Goal: Task Accomplishment & Management: Complete application form

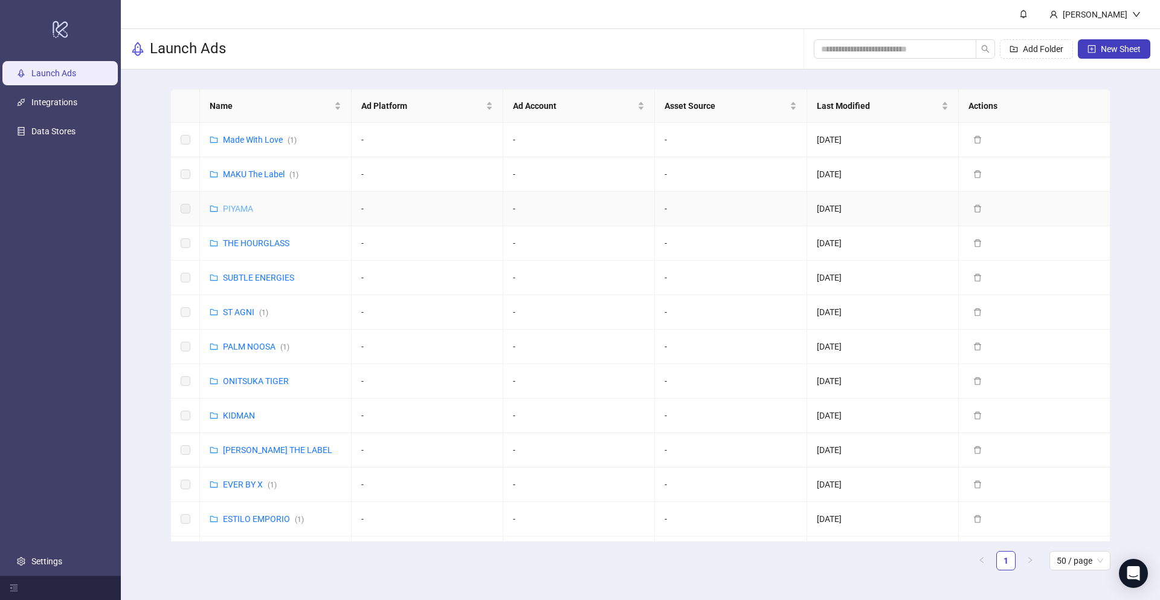
click at [241, 209] on link "PIYAMA" at bounding box center [238, 209] width 30 height 10
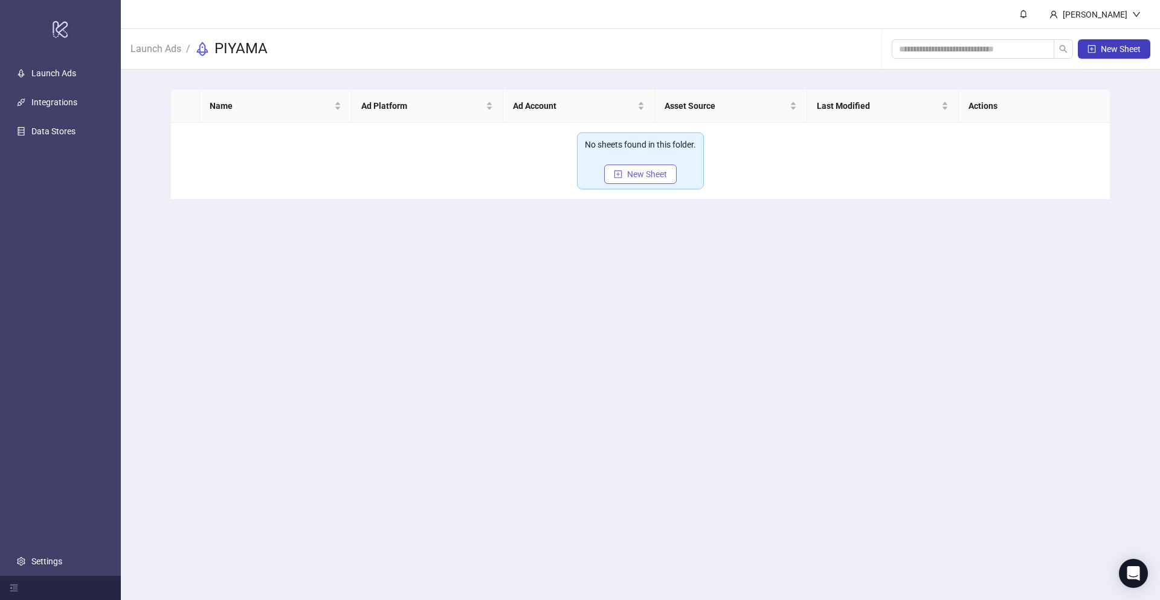
click at [635, 176] on span "New Sheet" at bounding box center [647, 174] width 40 height 10
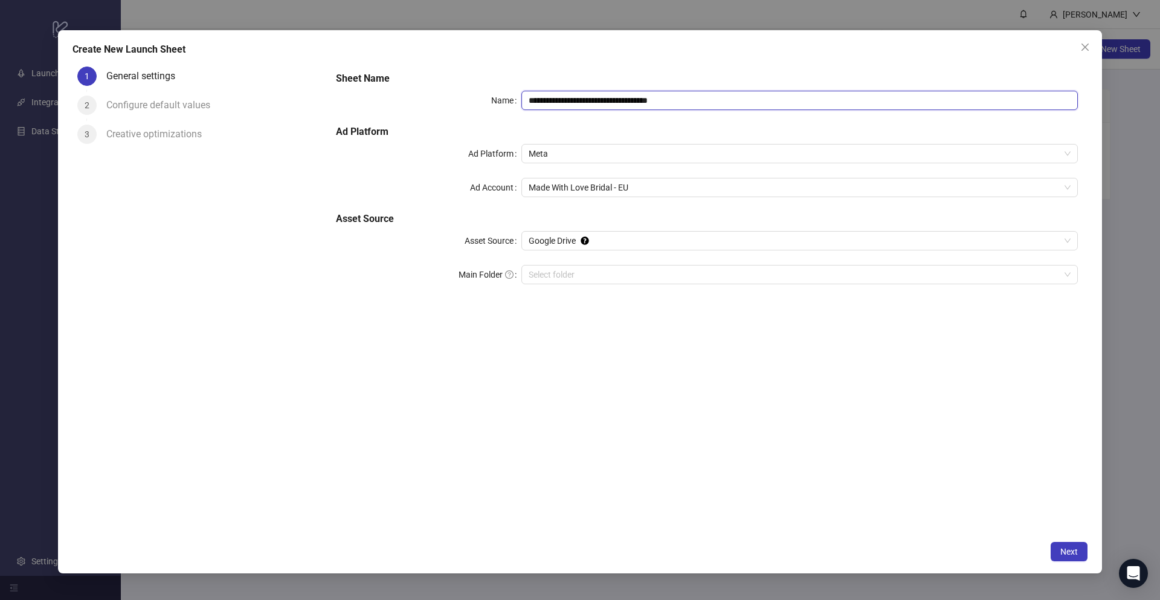
click at [630, 97] on input "**********" at bounding box center [800, 100] width 557 height 19
drag, startPoint x: 632, startPoint y: 98, endPoint x: 514, endPoint y: 98, distance: 117.9
click at [515, 98] on div "**********" at bounding box center [707, 100] width 742 height 19
click at [632, 183] on span "Made With Love Bridal - EU" at bounding box center [800, 187] width 542 height 18
type input "**********"
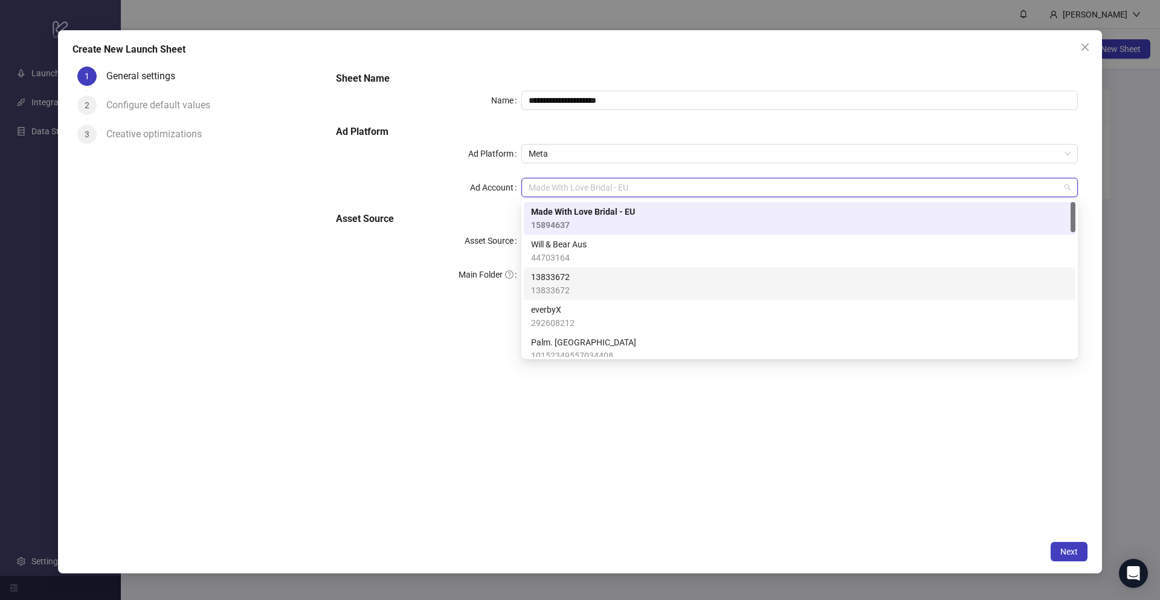
click at [568, 281] on span "13833672" at bounding box center [550, 276] width 39 height 13
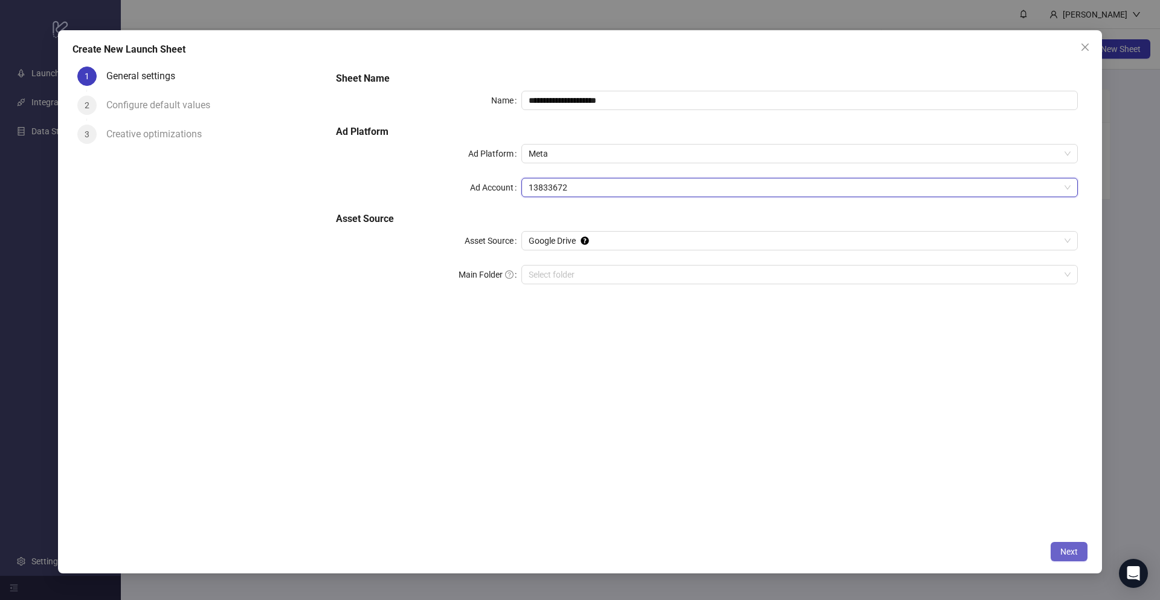
click at [1059, 548] on button "Next" at bounding box center [1069, 551] width 37 height 19
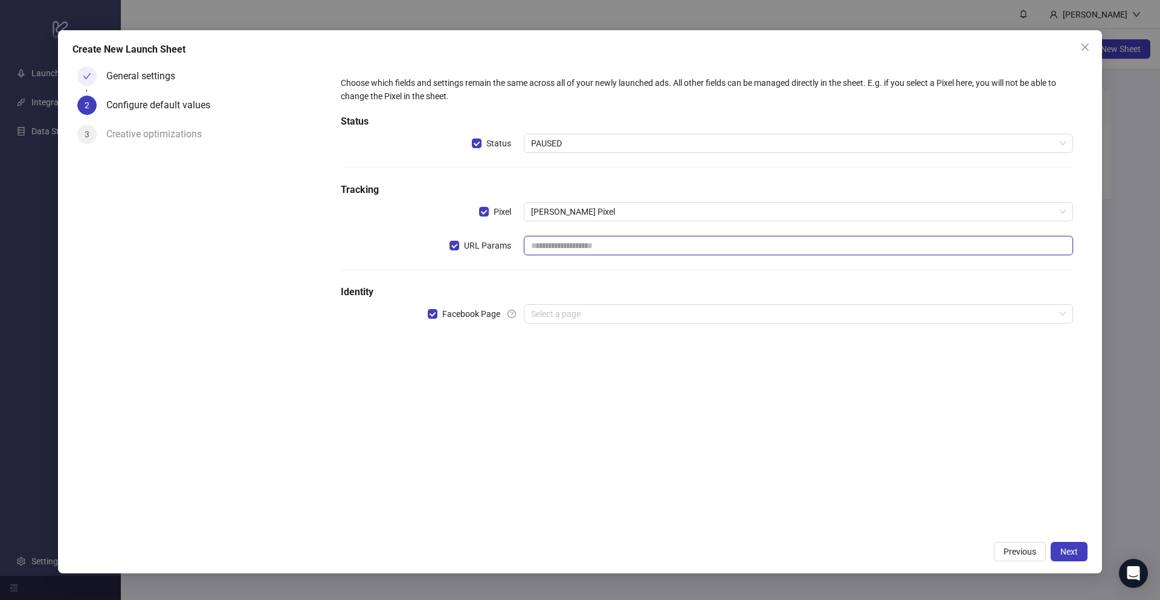
click at [560, 249] on input "text" at bounding box center [798, 245] width 549 height 19
paste input "**********"
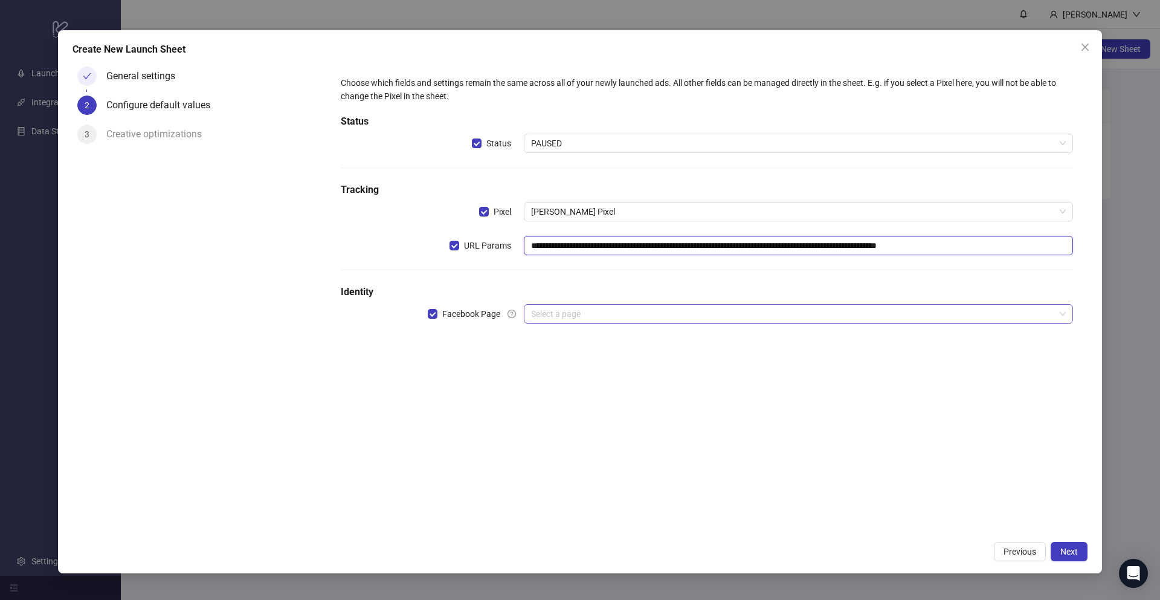
type input "**********"
click at [548, 315] on input "search" at bounding box center [793, 314] width 524 height 18
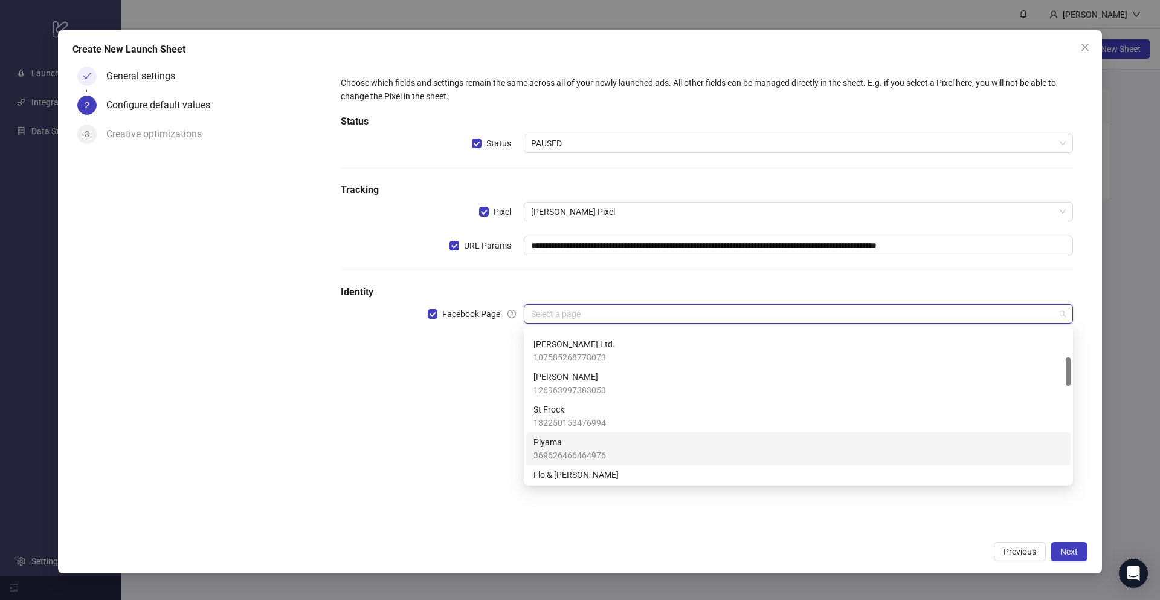
scroll to position [172, 0]
click at [571, 438] on span "369626466464976" at bounding box center [570, 440] width 73 height 13
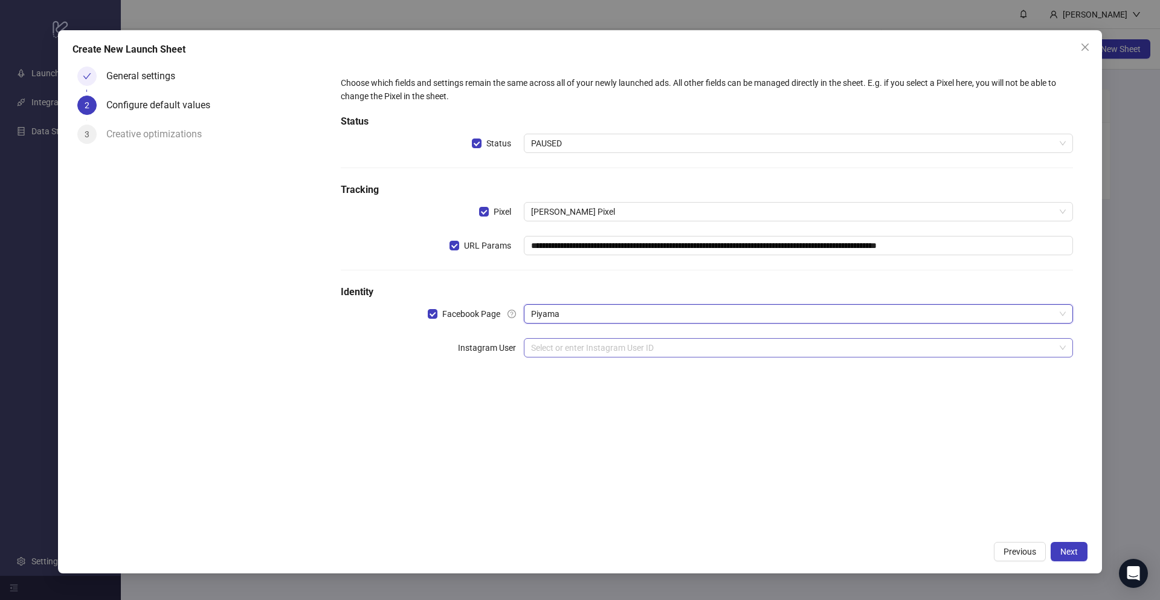
click at [551, 349] on input "search" at bounding box center [793, 347] width 524 height 18
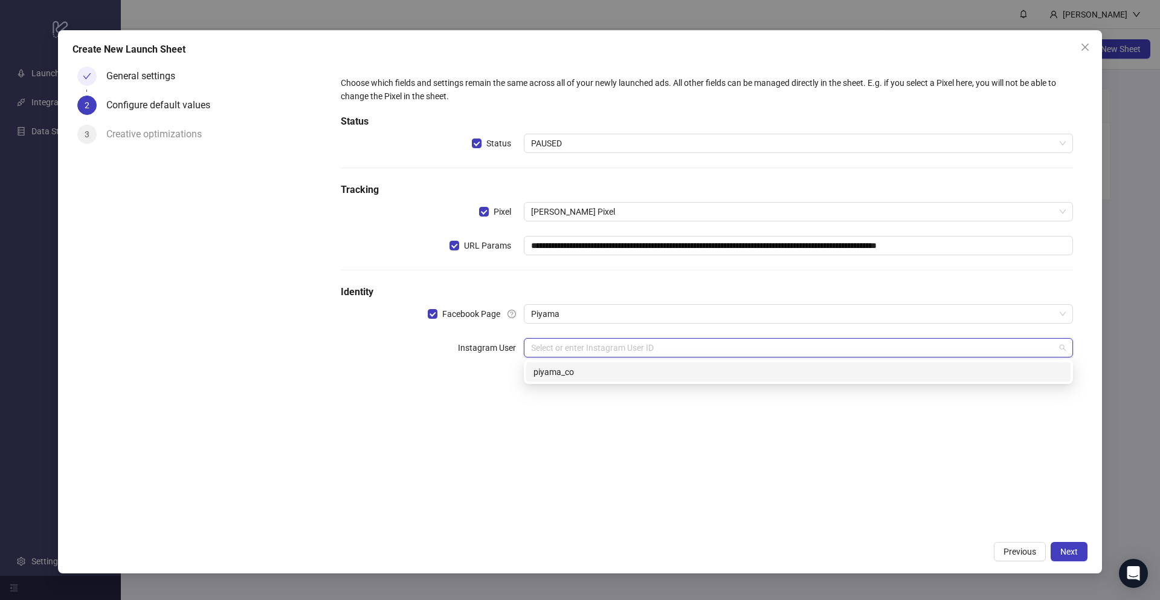
click at [560, 369] on div "piyama_co" at bounding box center [799, 371] width 530 height 13
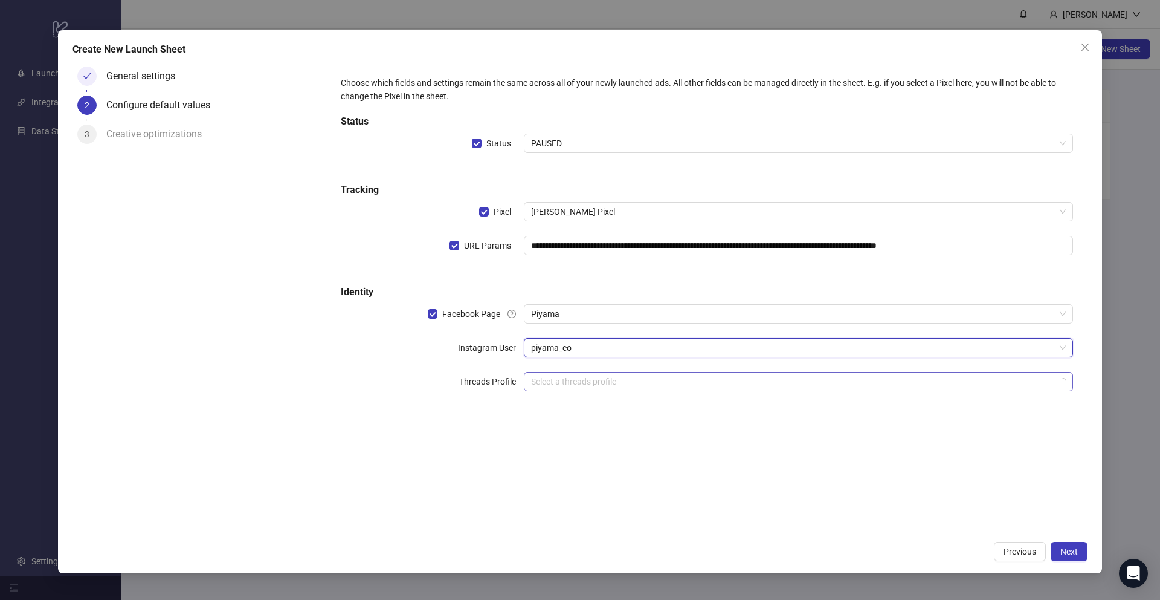
click at [562, 386] on input "search" at bounding box center [793, 381] width 524 height 18
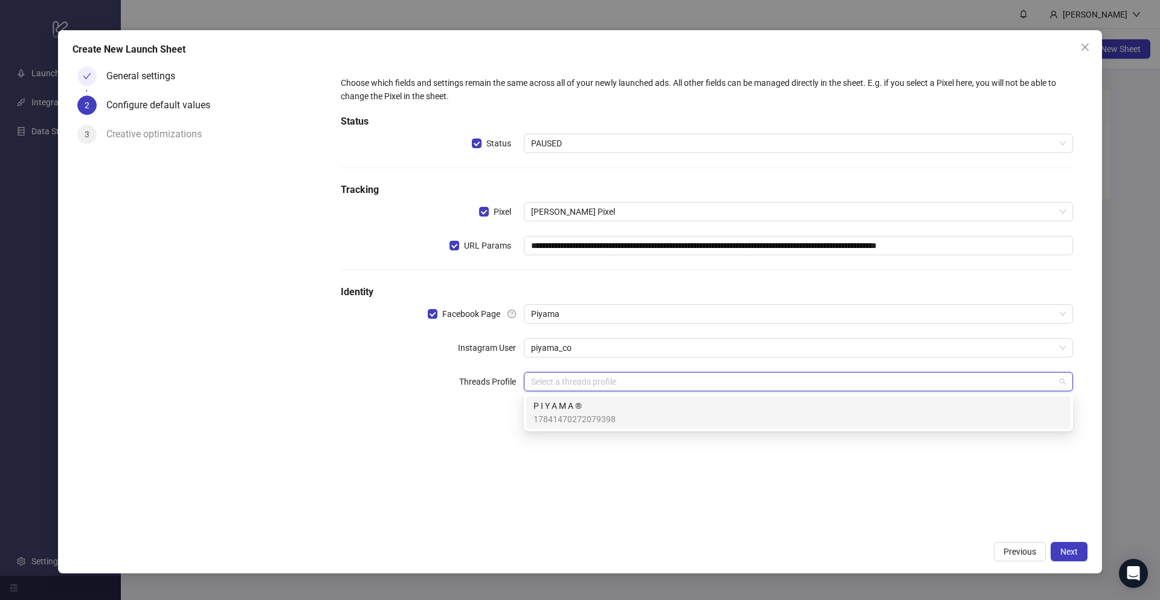
click at [526, 439] on div "**********" at bounding box center [707, 298] width 762 height 473
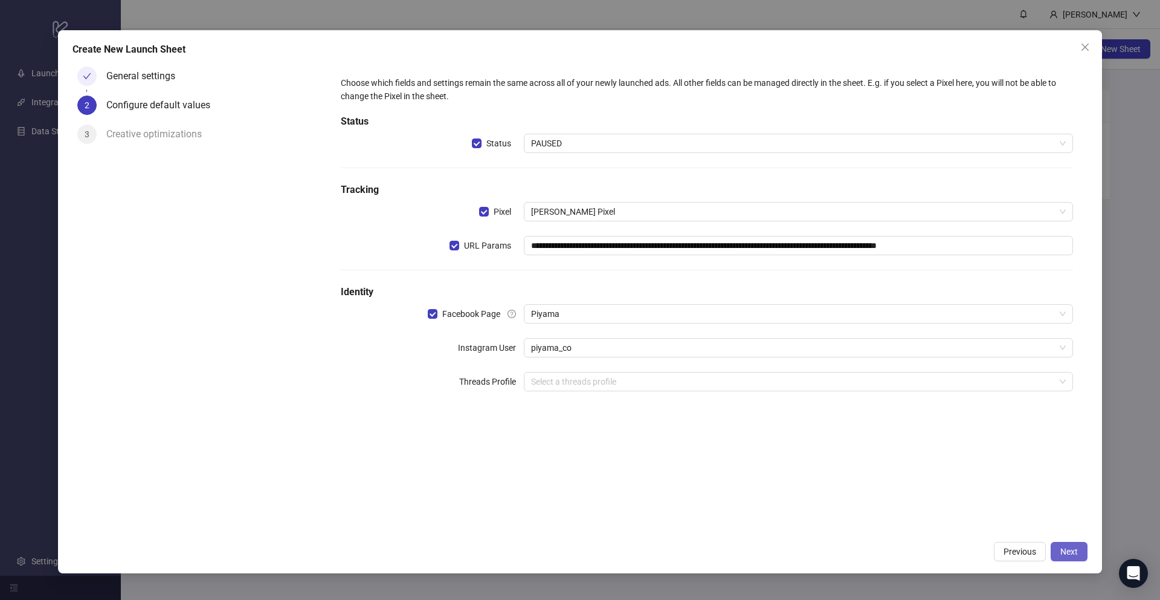
click at [1069, 554] on span "Next" at bounding box center [1070, 551] width 18 height 10
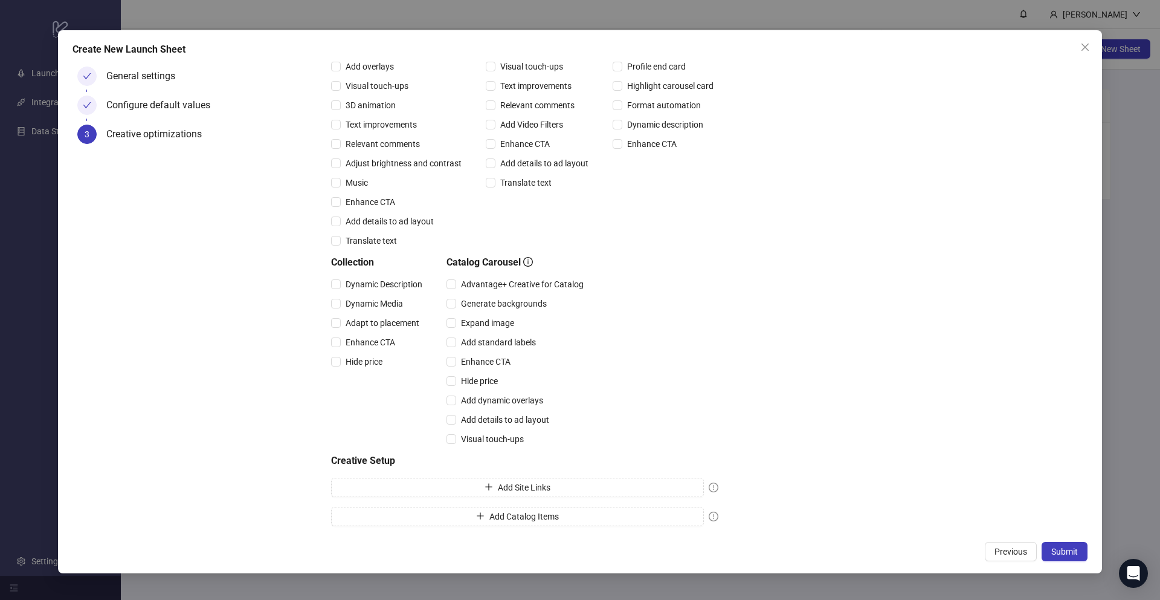
scroll to position [143, 0]
click at [1058, 549] on span "Submit" at bounding box center [1065, 551] width 27 height 10
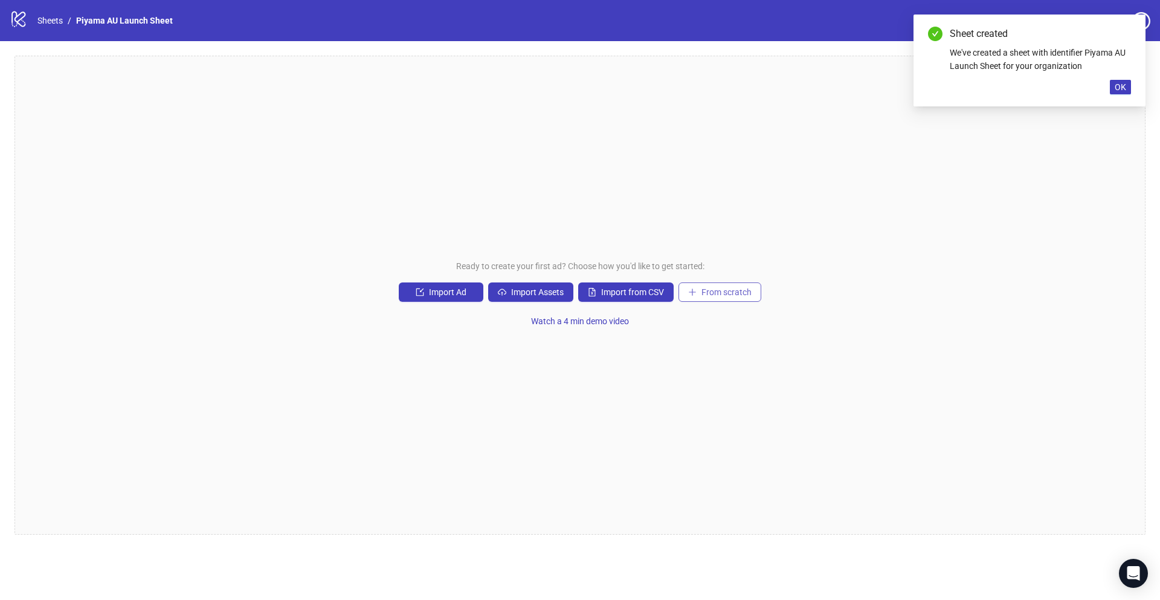
click at [736, 288] on span "From scratch" at bounding box center [727, 292] width 50 height 10
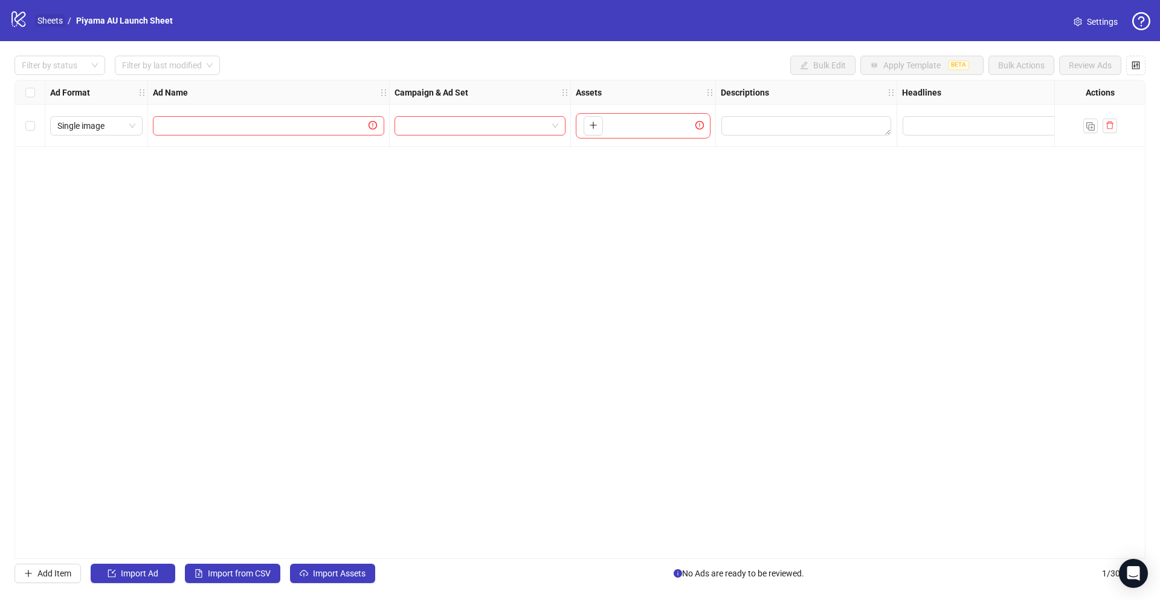
click at [48, 24] on link "Sheets" at bounding box center [50, 20] width 30 height 13
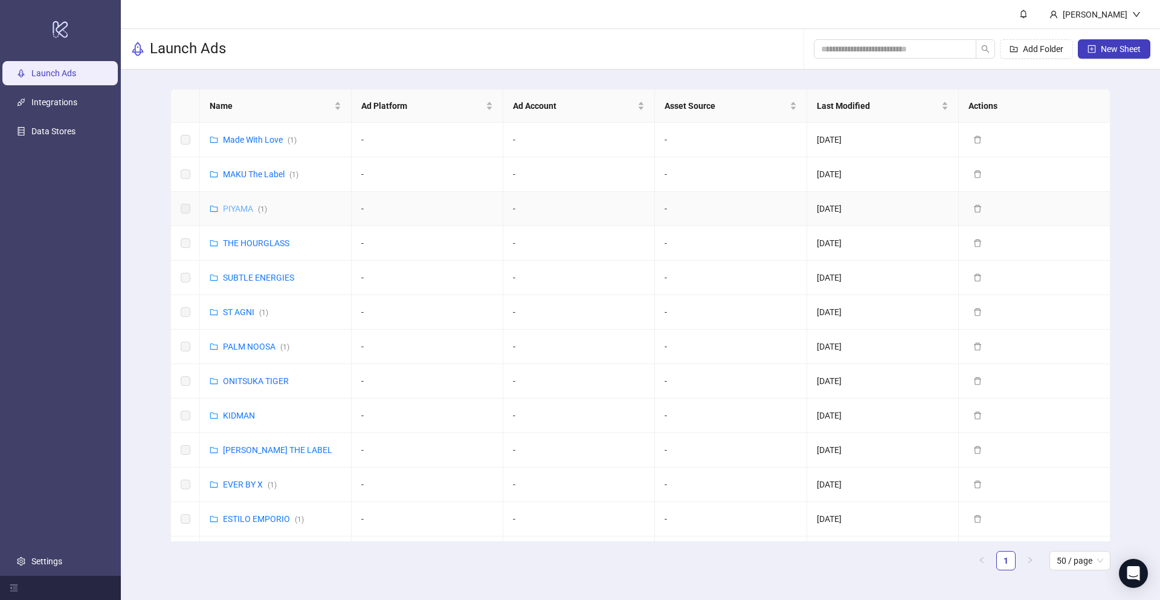
click at [245, 209] on link "PIYAMA ( 1 )" at bounding box center [245, 209] width 44 height 10
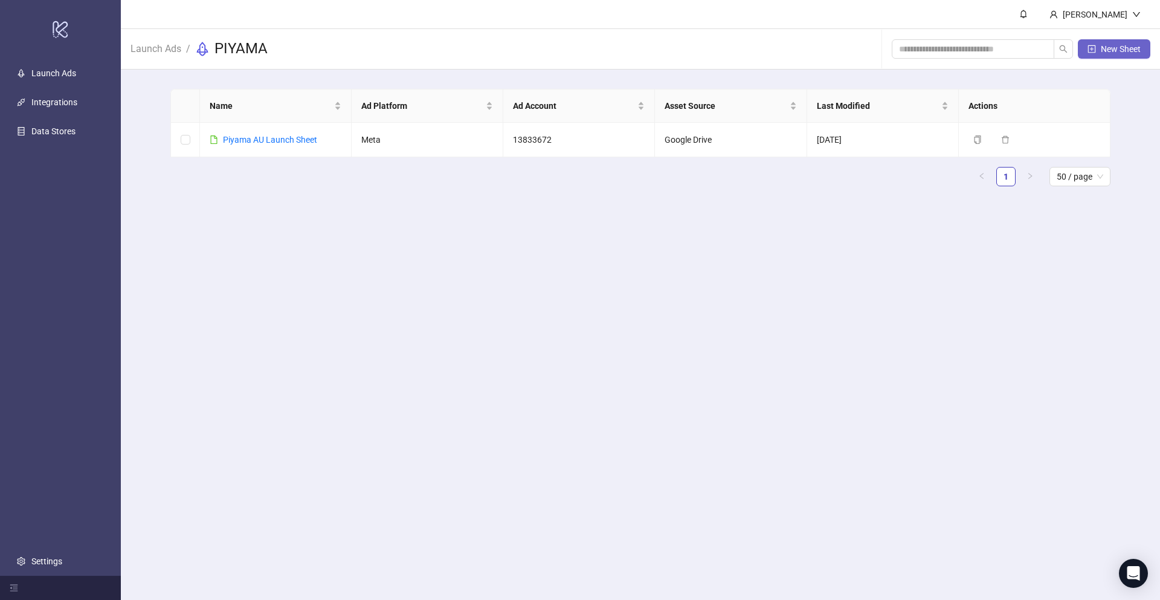
click at [1112, 54] on button "New Sheet" at bounding box center [1114, 48] width 73 height 19
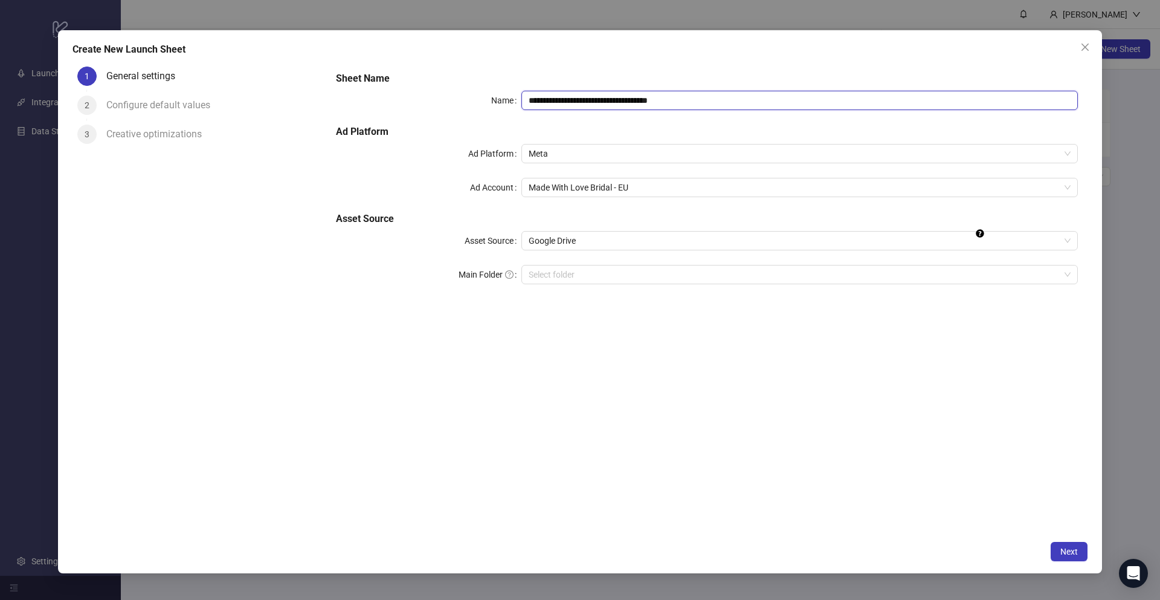
drag, startPoint x: 630, startPoint y: 100, endPoint x: 487, endPoint y: 100, distance: 143.2
click at [487, 100] on div "**********" at bounding box center [707, 100] width 742 height 19
click at [603, 187] on span "Made With Love Bridal - EU" at bounding box center [800, 187] width 542 height 18
type input "**********"
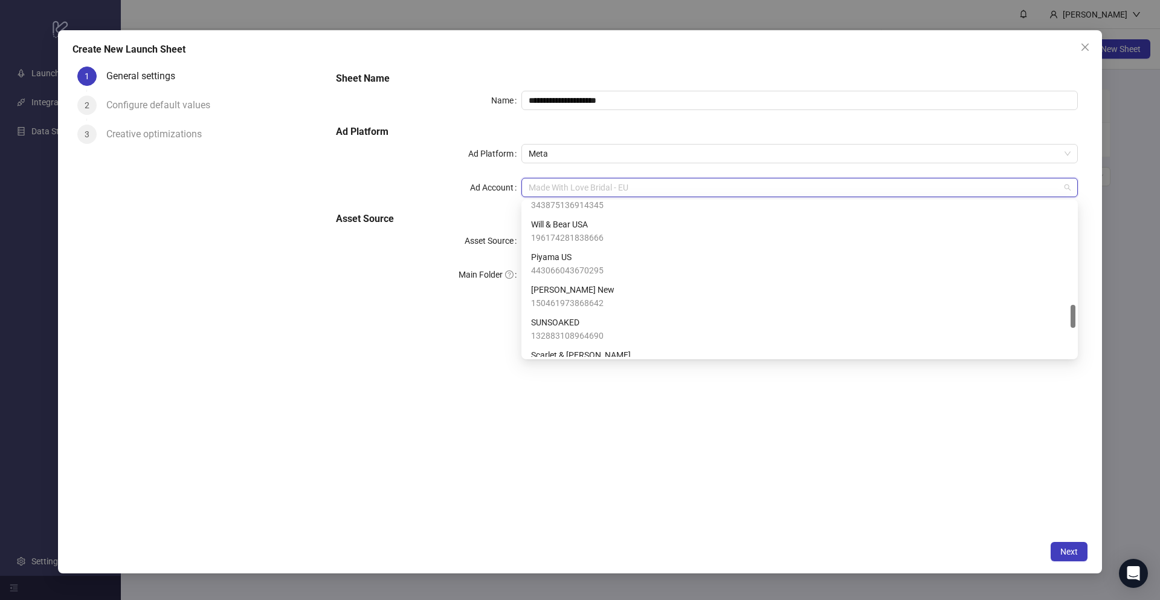
scroll to position [674, 0]
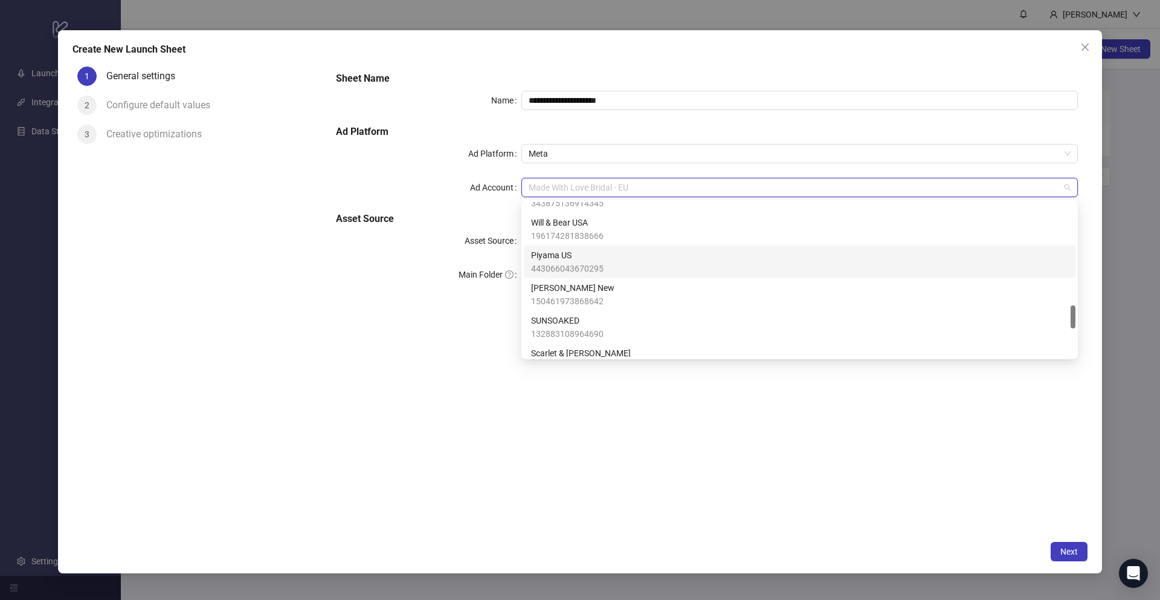
click at [579, 260] on span "Piyama US" at bounding box center [567, 254] width 73 height 13
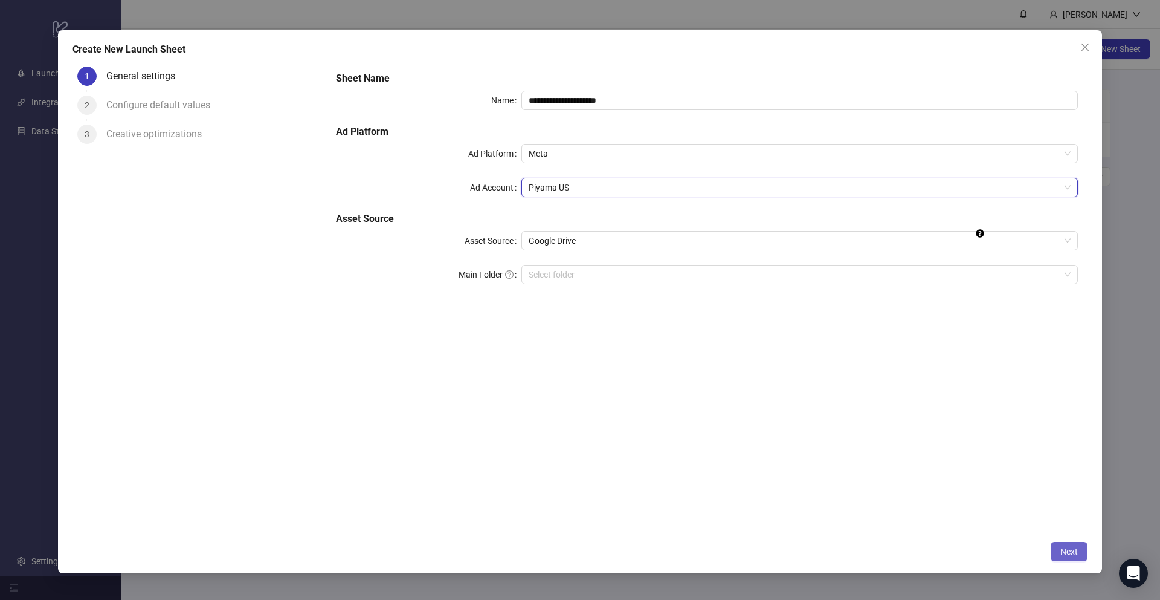
click at [1063, 548] on span "Next" at bounding box center [1070, 551] width 18 height 10
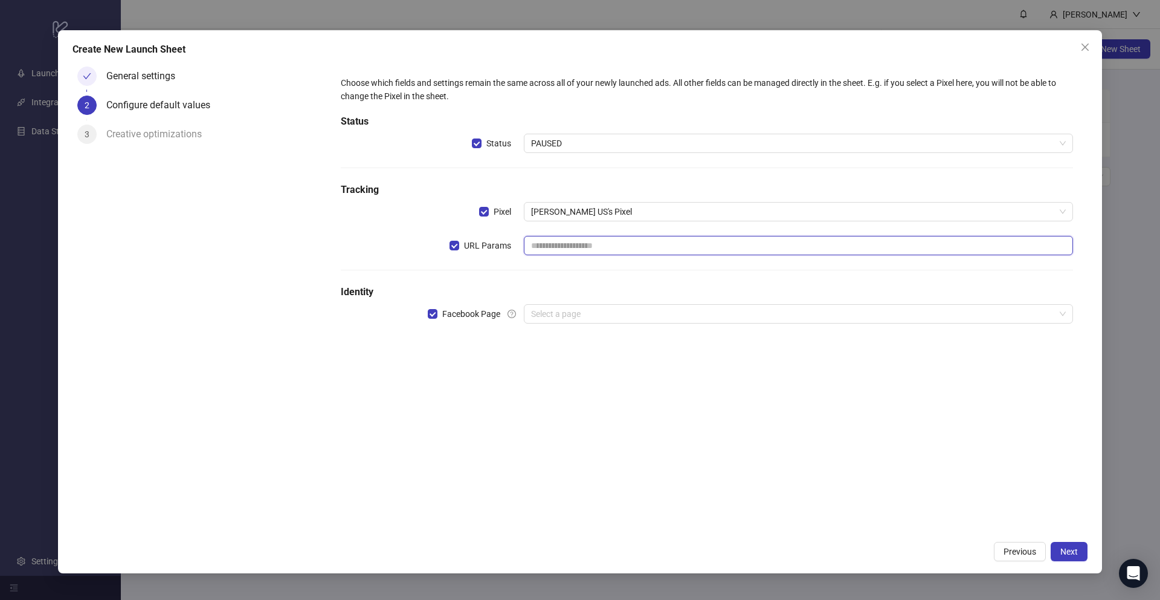
click at [559, 245] on input "text" at bounding box center [798, 245] width 549 height 19
paste input "**********"
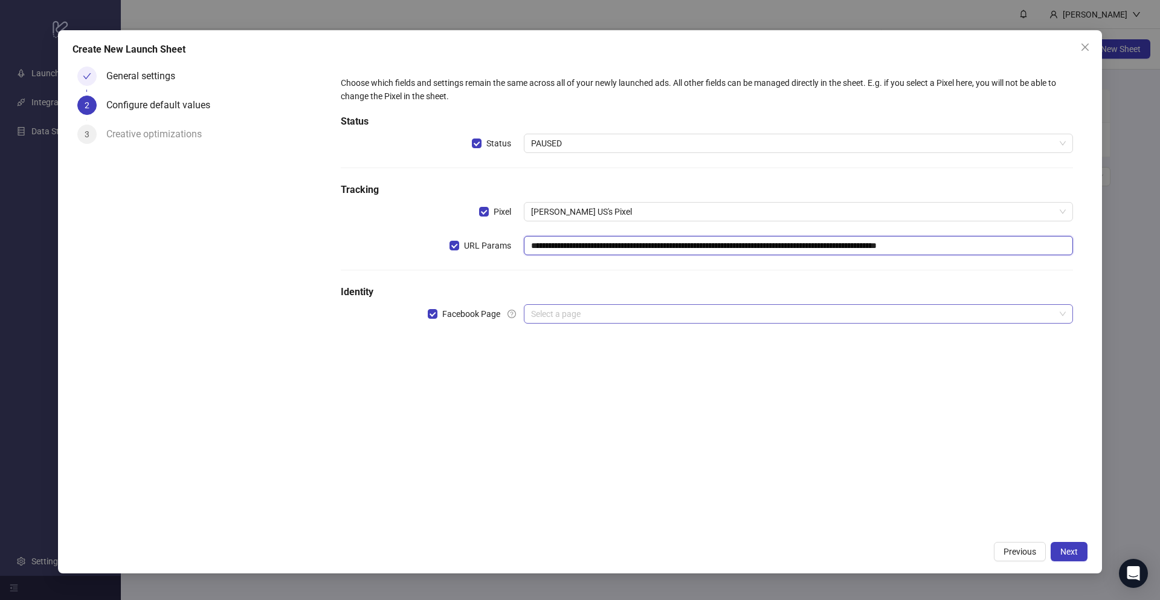
type input "**********"
click at [572, 315] on input "search" at bounding box center [793, 314] width 524 height 18
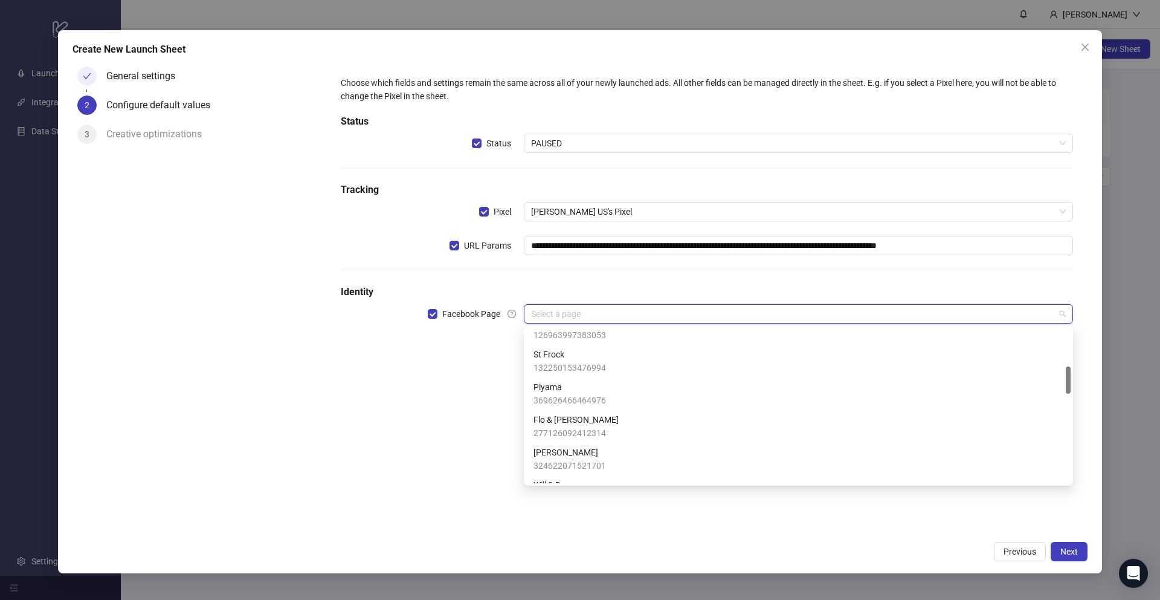
scroll to position [213, 0]
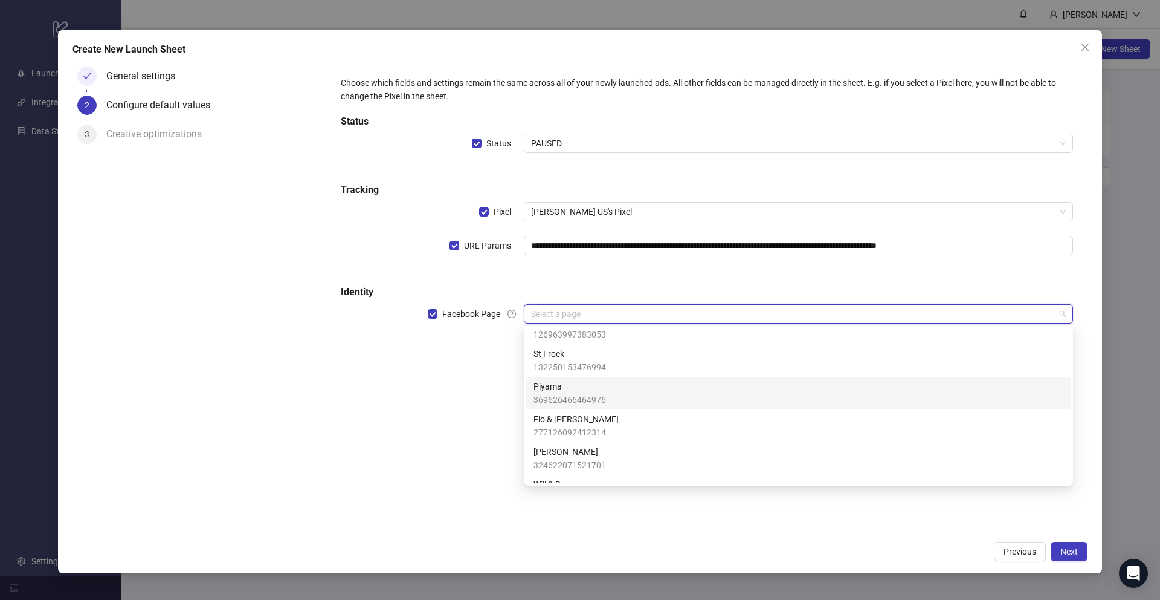
click at [589, 397] on span "369626466464976" at bounding box center [570, 399] width 73 height 13
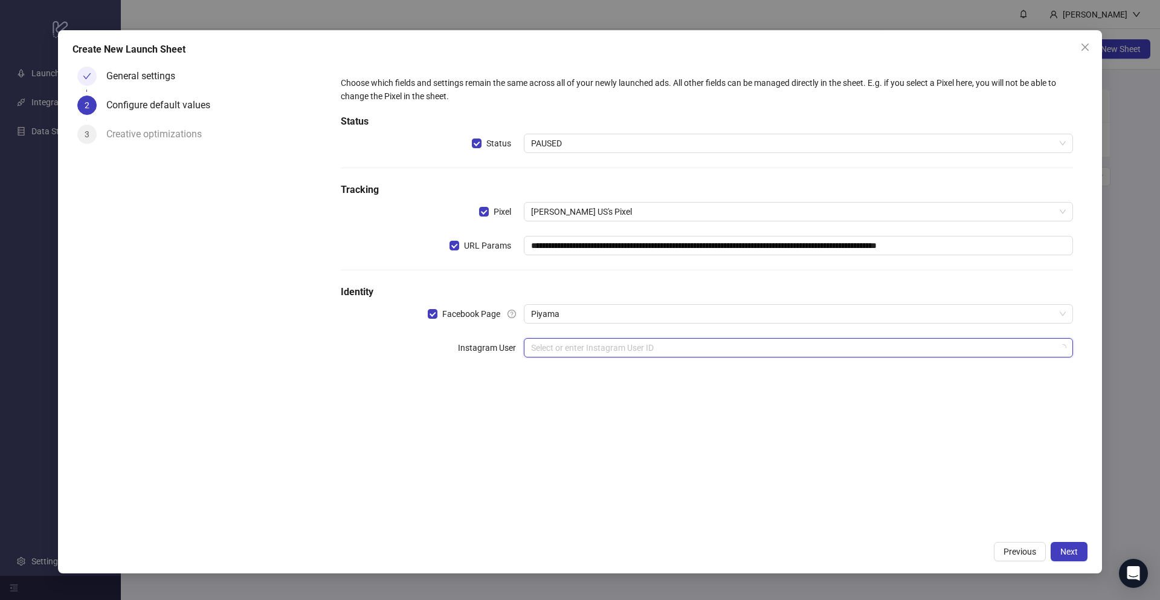
click at [569, 342] on input "search" at bounding box center [793, 347] width 524 height 18
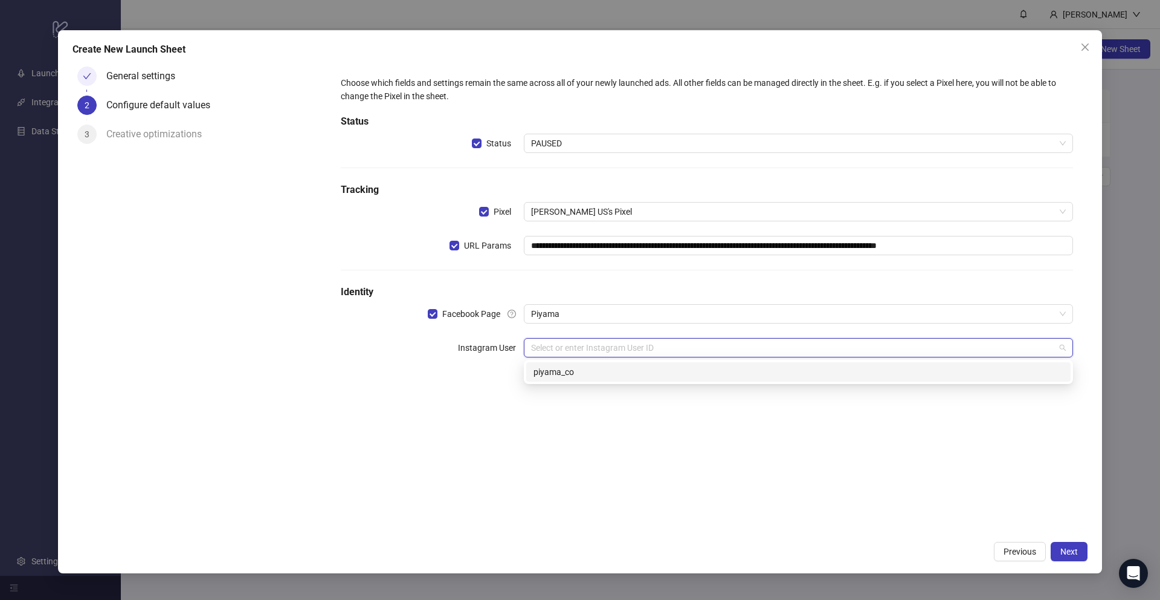
click at [569, 370] on div "piyama_co" at bounding box center [799, 371] width 530 height 13
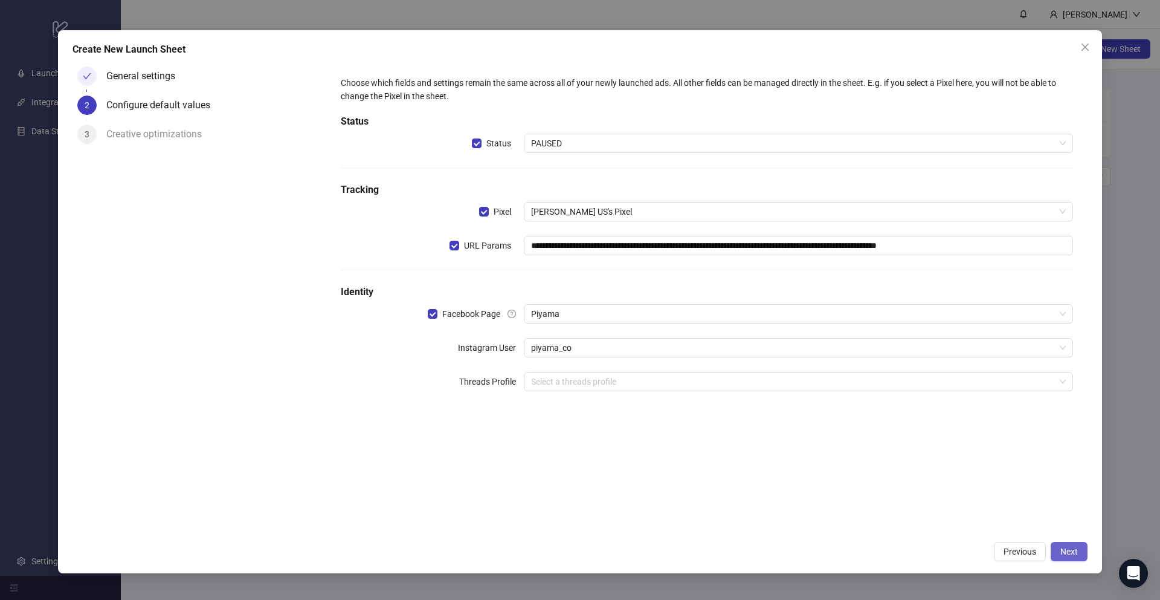
click at [1059, 549] on button "Next" at bounding box center [1069, 551] width 37 height 19
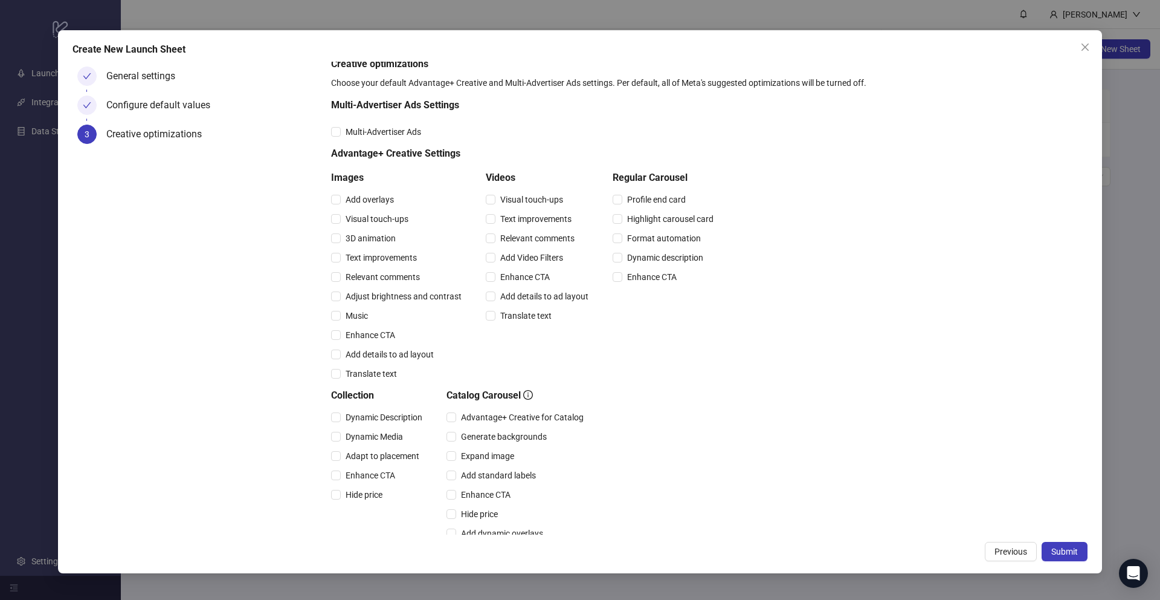
scroll to position [0, 0]
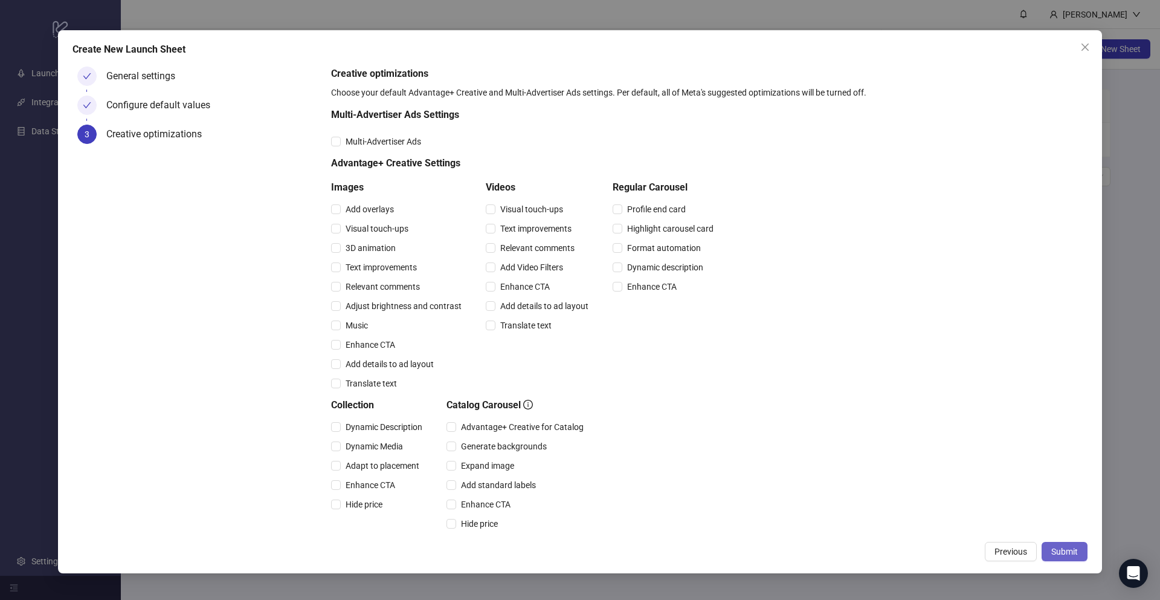
click at [1064, 556] on span "Submit" at bounding box center [1065, 551] width 27 height 10
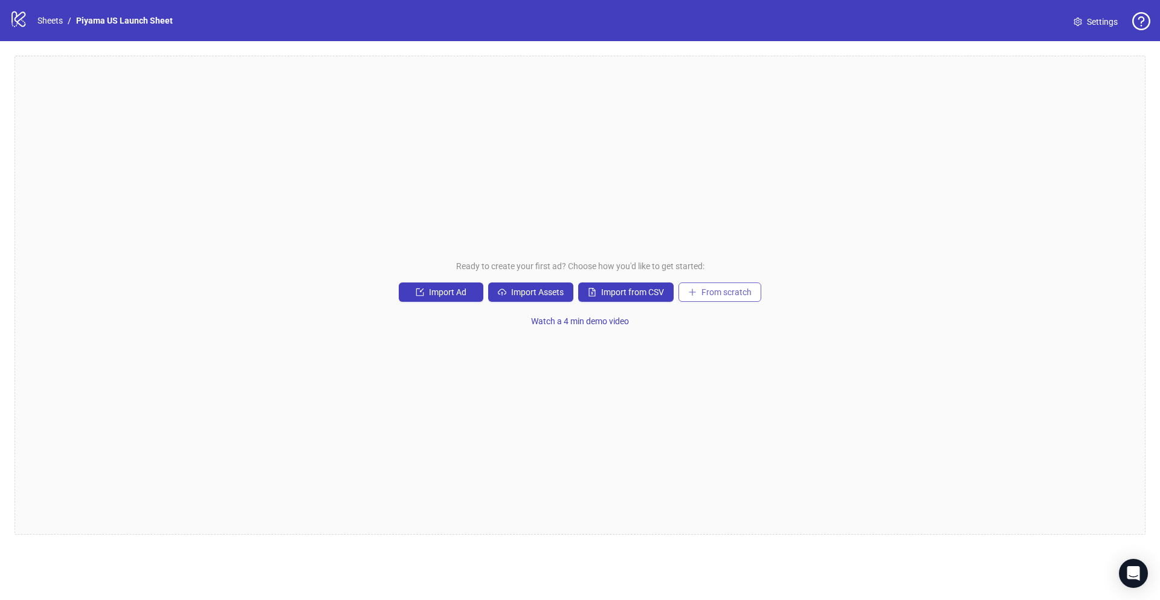
click at [702, 298] on button "From scratch" at bounding box center [720, 291] width 83 height 19
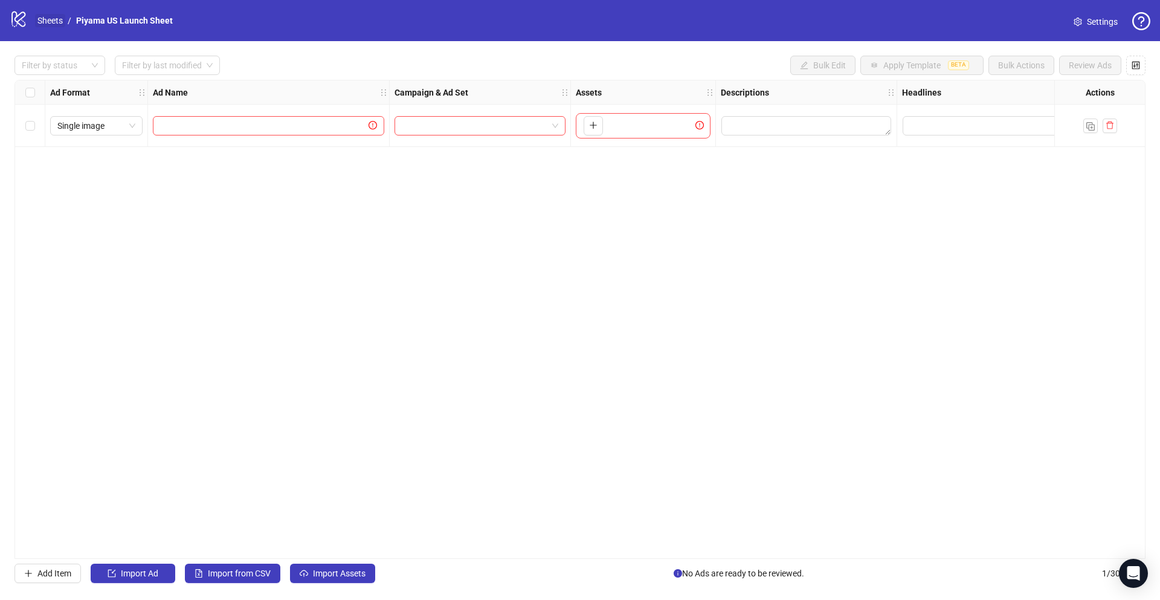
click at [53, 17] on link "Sheets" at bounding box center [50, 20] width 30 height 13
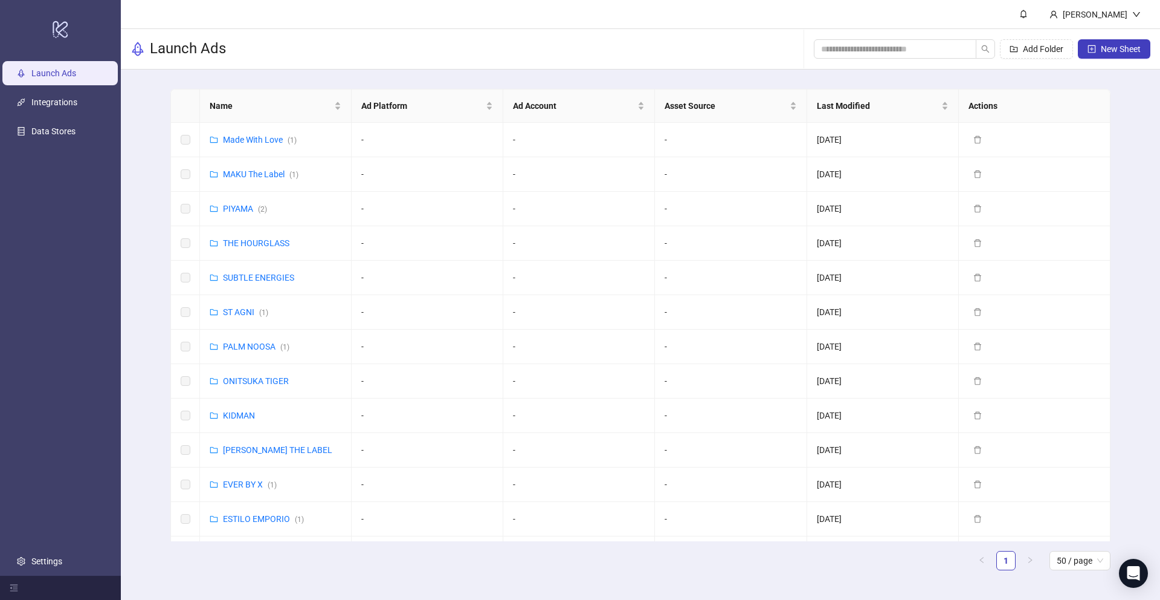
click at [53, 24] on icon "logo/logo-mobile" at bounding box center [60, 29] width 17 height 29
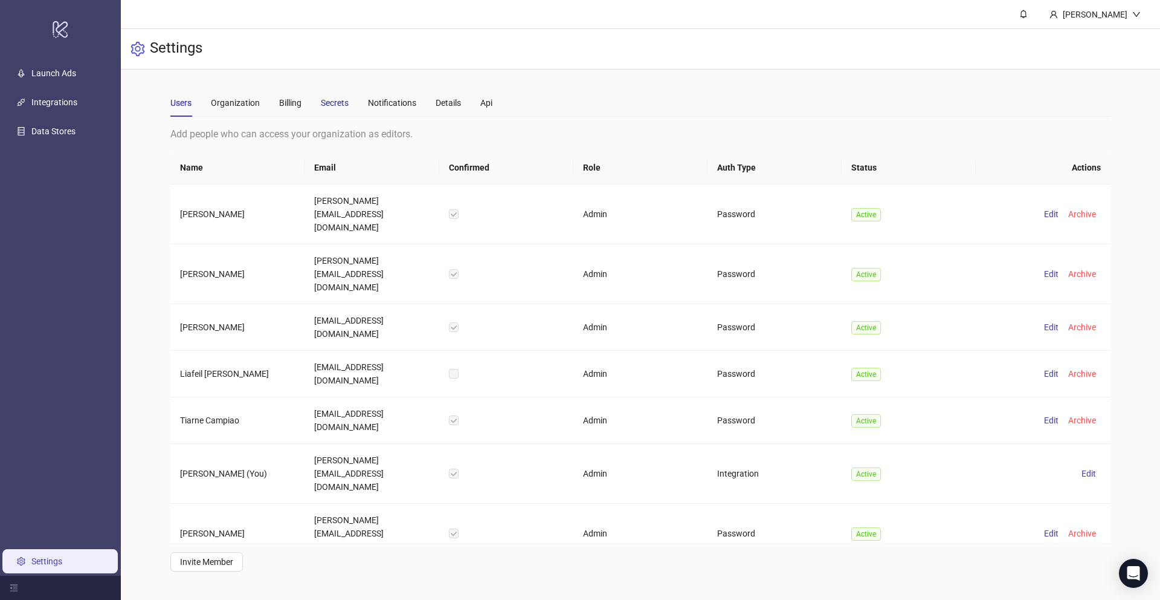
click at [332, 105] on div "Secrets" at bounding box center [335, 102] width 28 height 13
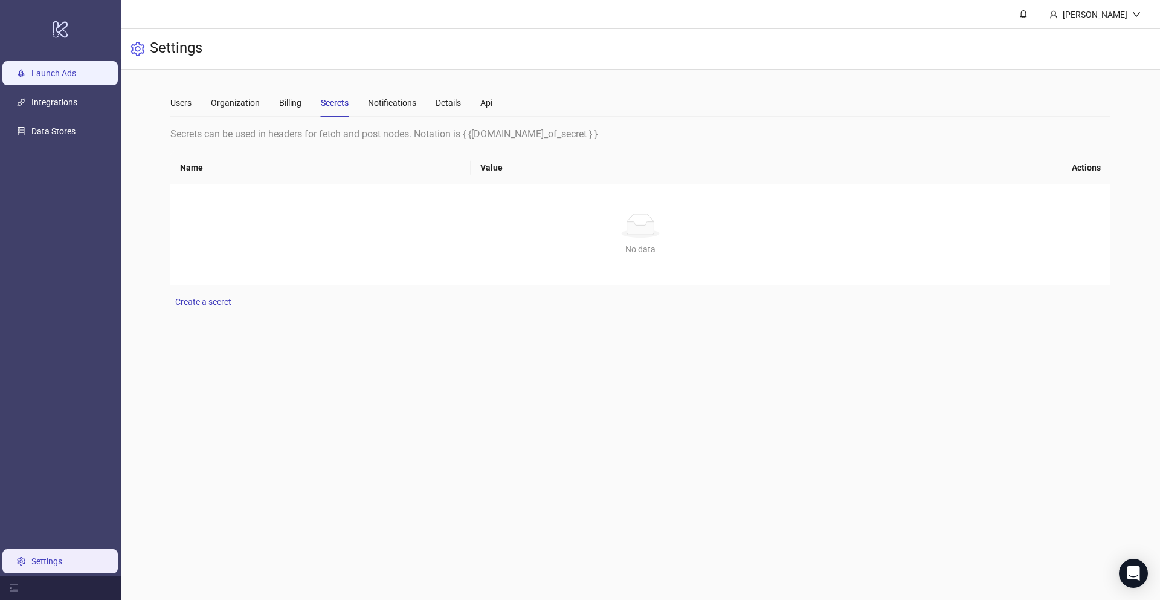
click at [71, 75] on link "Launch Ads" at bounding box center [53, 73] width 45 height 10
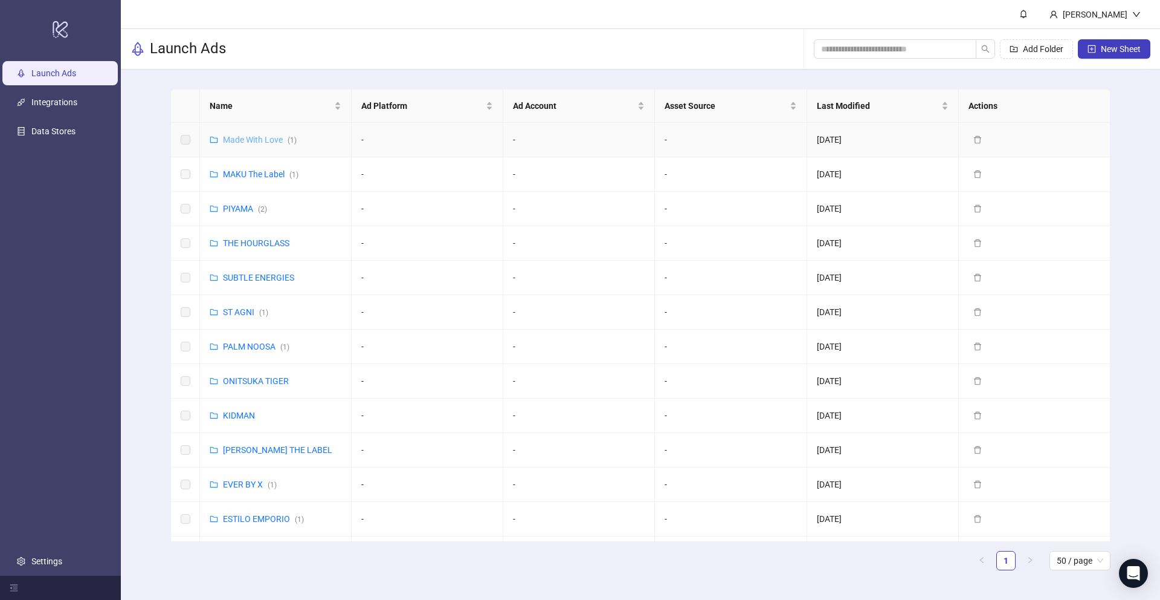
click at [248, 143] on link "Made With Love ( 1 )" at bounding box center [260, 140] width 74 height 10
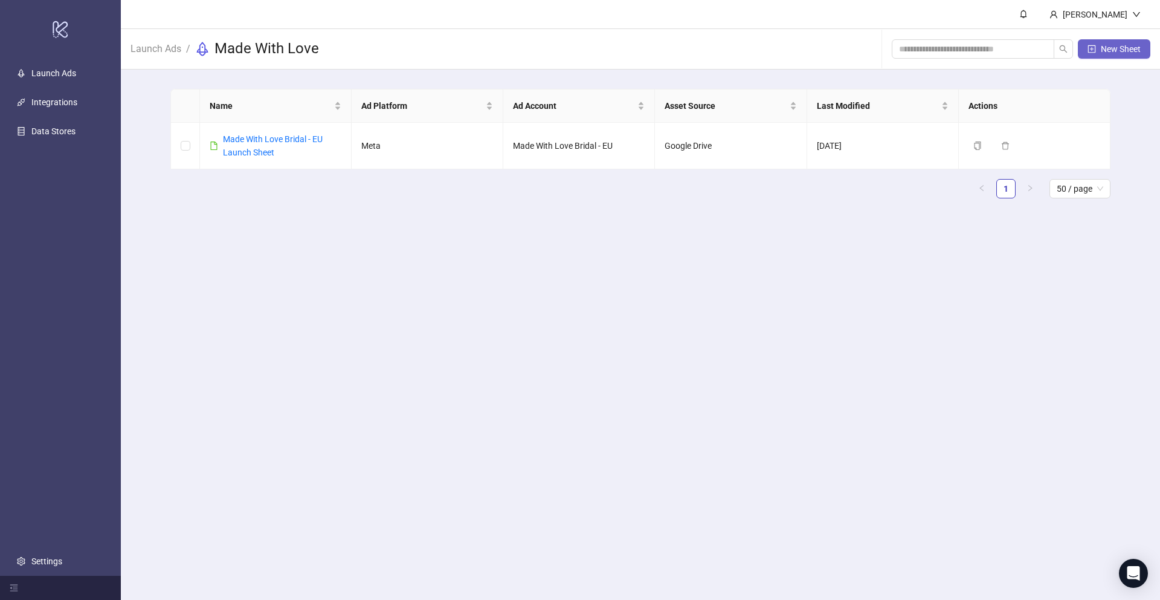
click at [1094, 50] on icon "plus-square" at bounding box center [1092, 49] width 8 height 8
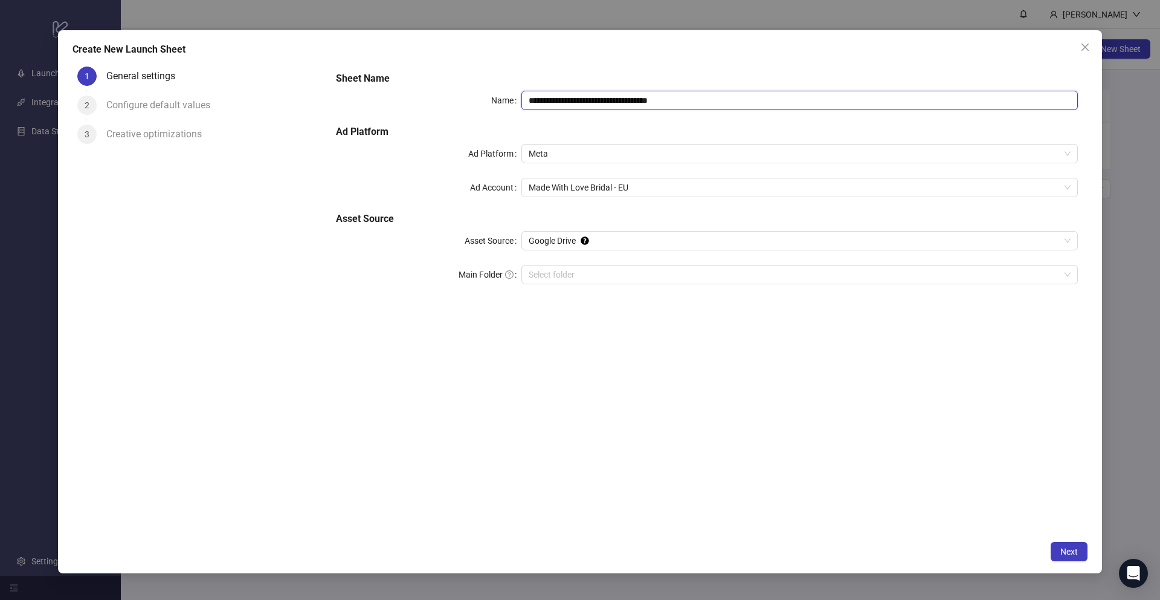
drag, startPoint x: 627, startPoint y: 102, endPoint x: 619, endPoint y: 100, distance: 8.5
click at [619, 100] on input "**********" at bounding box center [800, 100] width 557 height 19
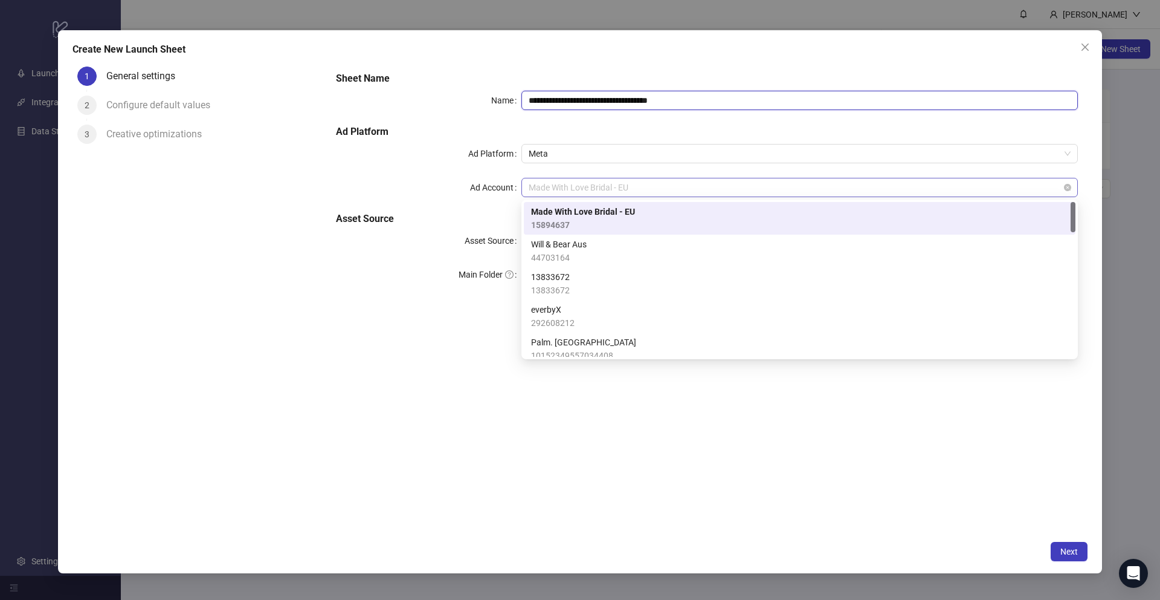
click at [589, 186] on span "Made With Love Bridal - EU" at bounding box center [800, 187] width 542 height 18
type input "**********"
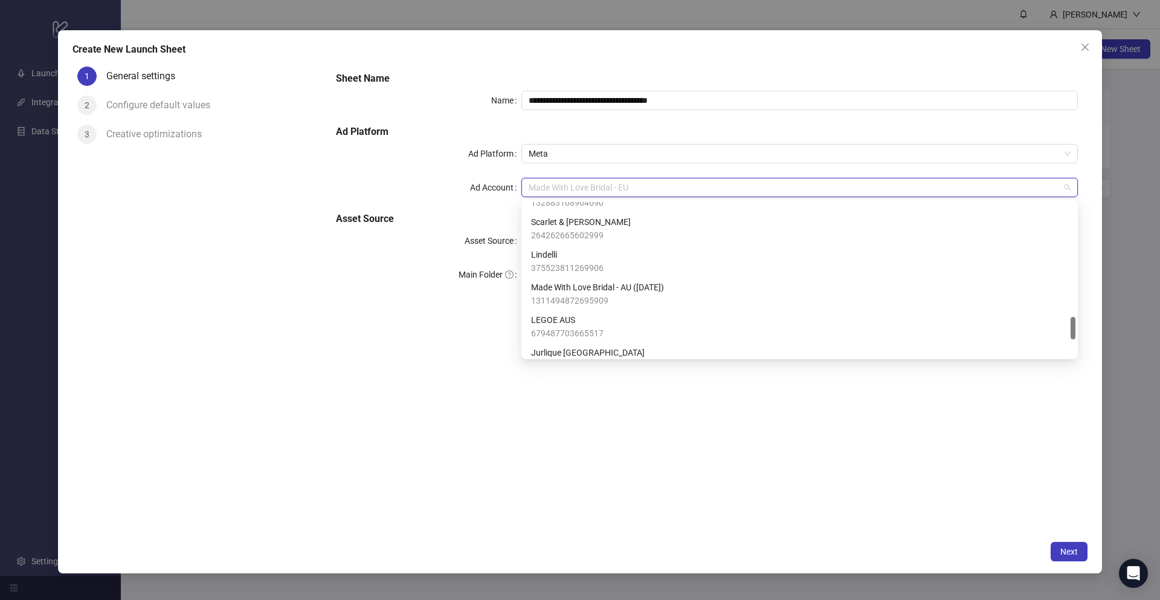
scroll to position [807, 0]
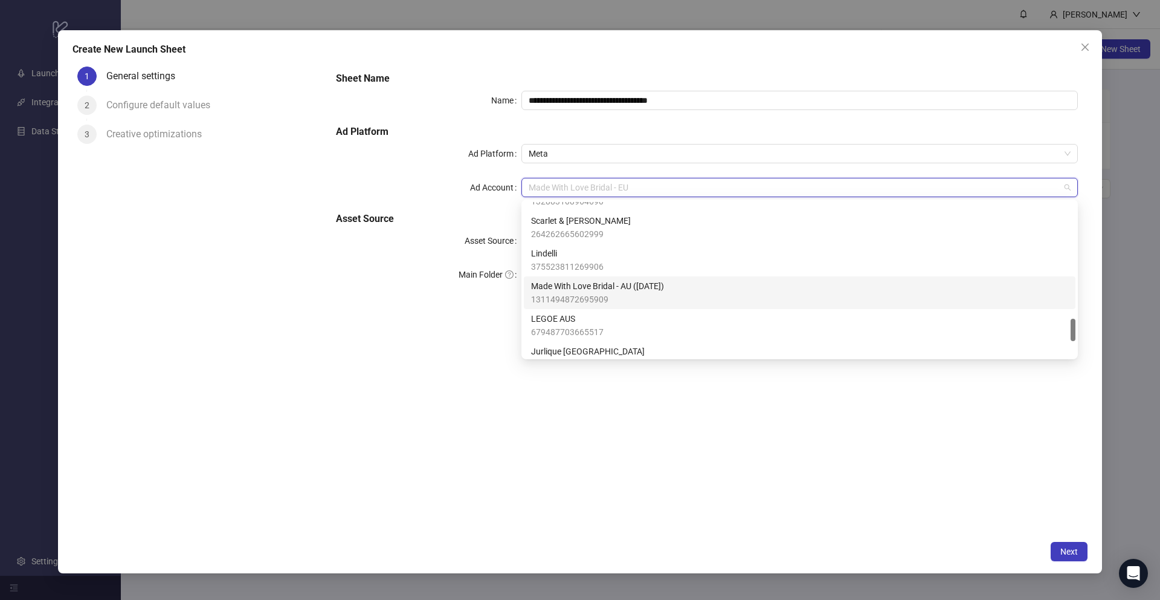
click at [630, 291] on span "Made With Love Bridal - AU ([DATE])" at bounding box center [597, 285] width 133 height 13
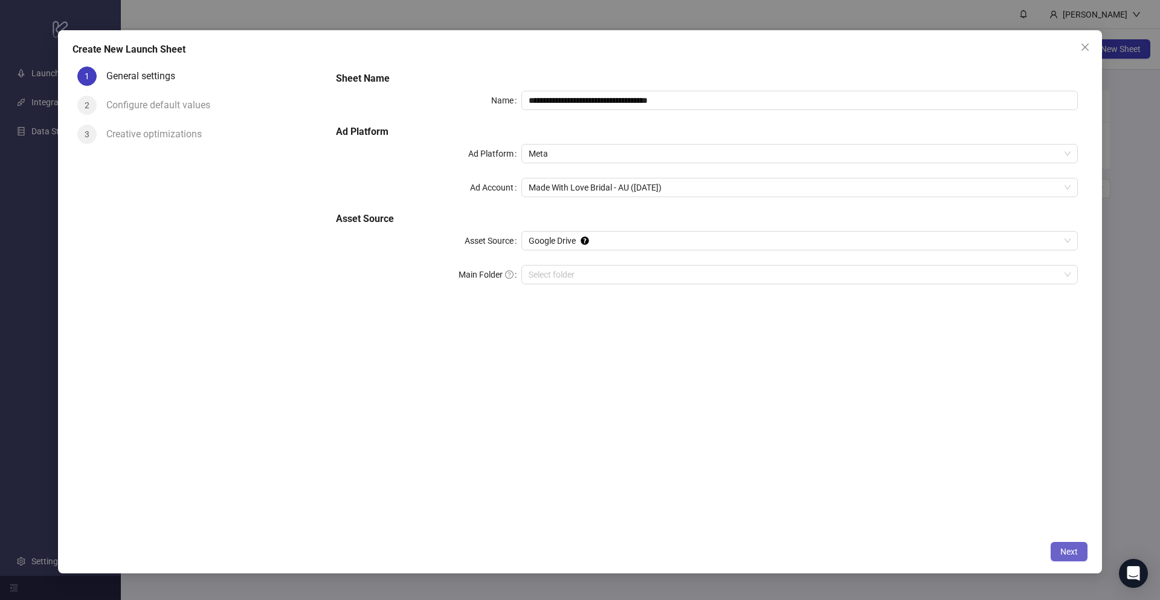
click at [1066, 550] on span "Next" at bounding box center [1070, 551] width 18 height 10
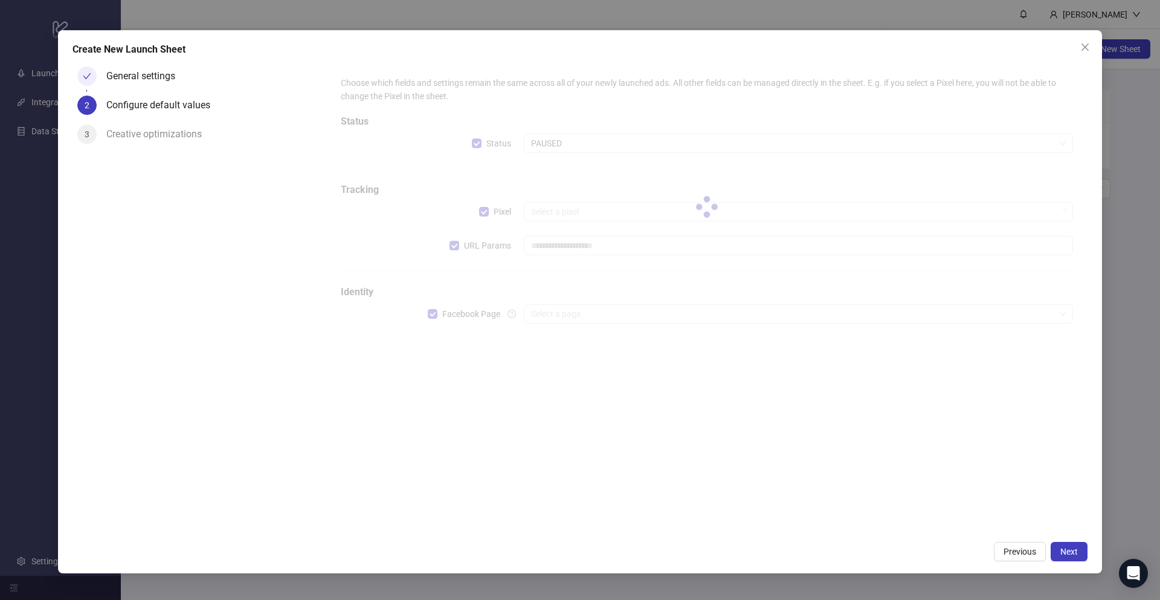
type input "**********"
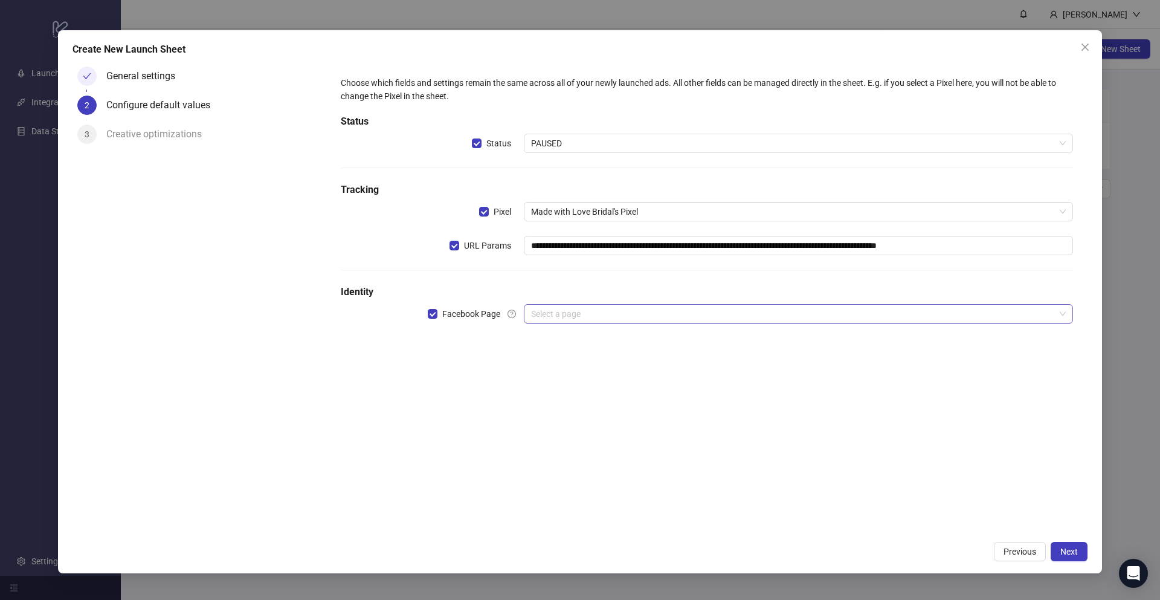
click at [748, 314] on input "search" at bounding box center [793, 314] width 524 height 18
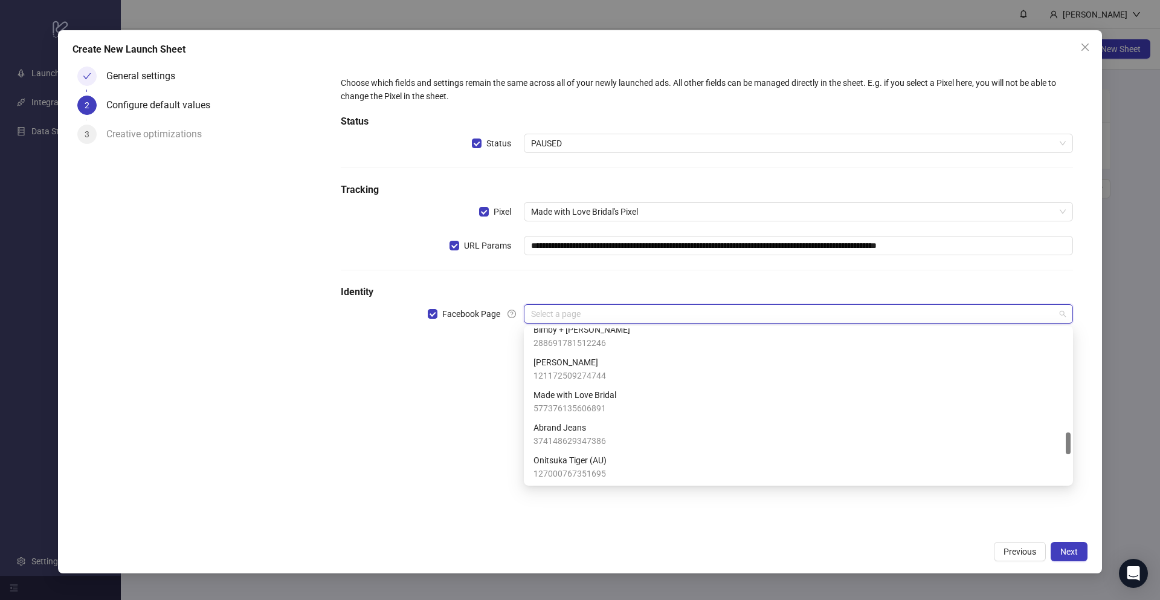
scroll to position [727, 0]
click at [639, 397] on div "Made with Love Bridal 577376135606891" at bounding box center [799, 400] width 530 height 27
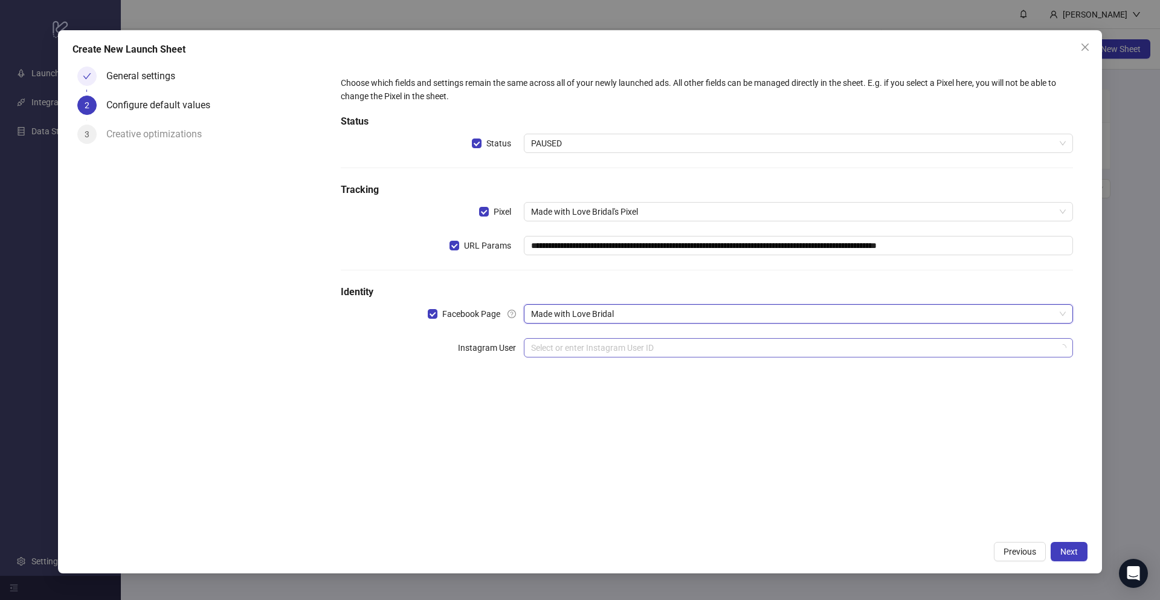
click at [616, 353] on input "search" at bounding box center [793, 347] width 524 height 18
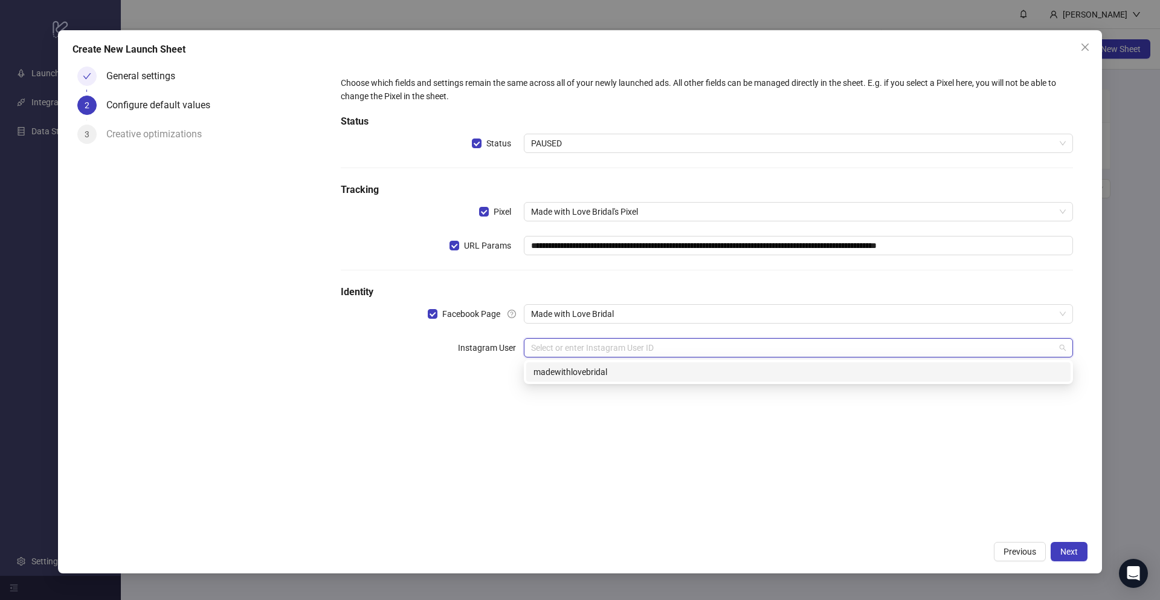
click at [570, 371] on div "madewithlovebridal" at bounding box center [799, 371] width 530 height 13
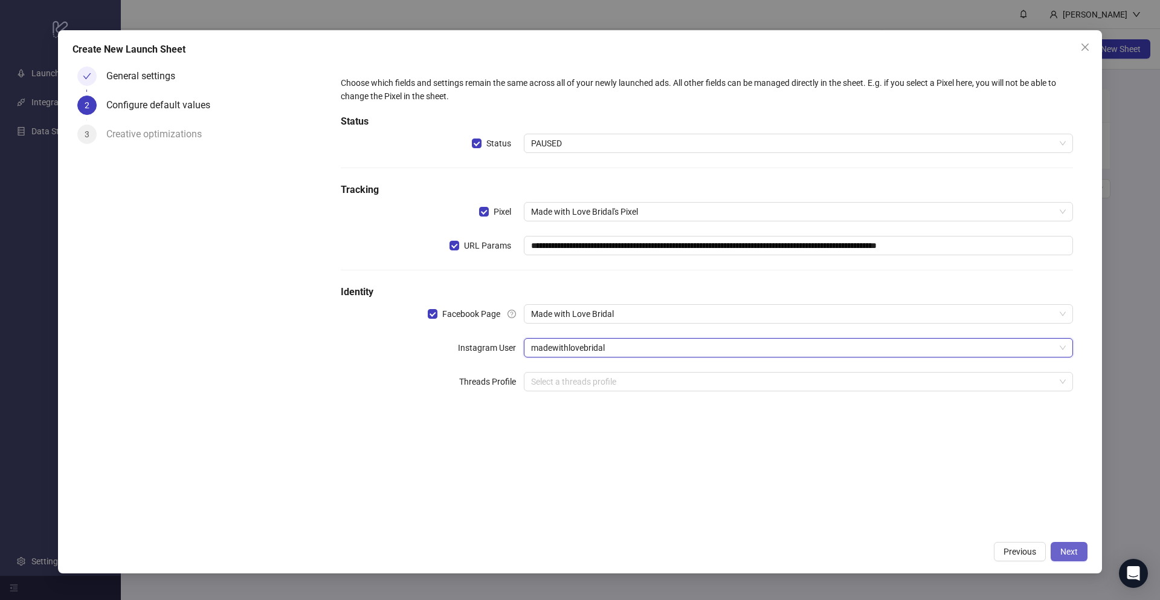
click at [1072, 546] on span "Next" at bounding box center [1070, 551] width 18 height 10
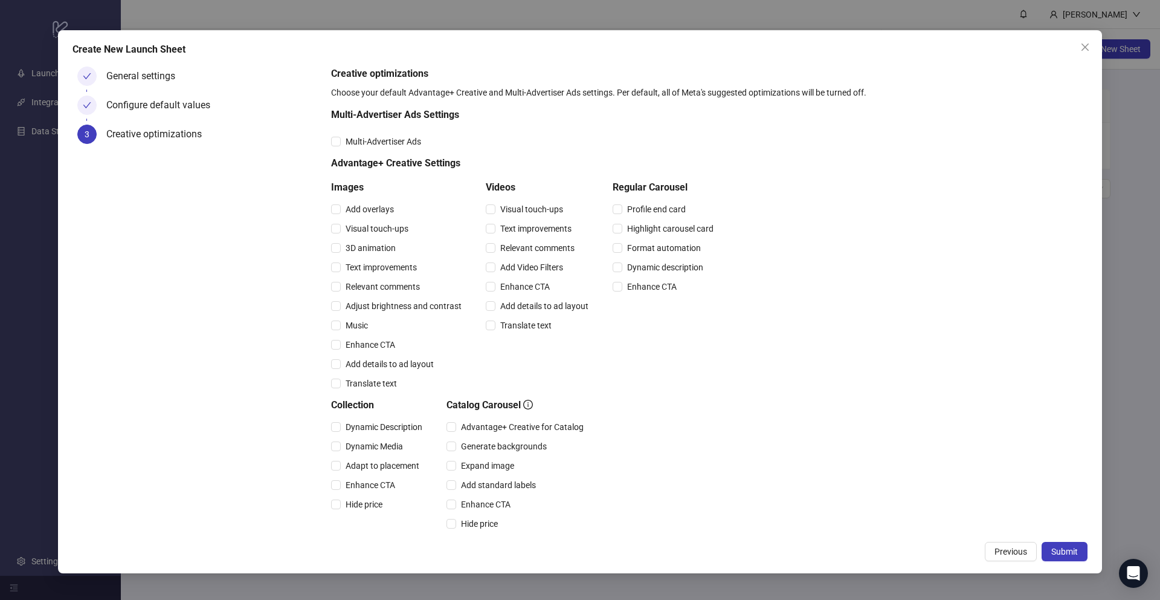
scroll to position [143, 0]
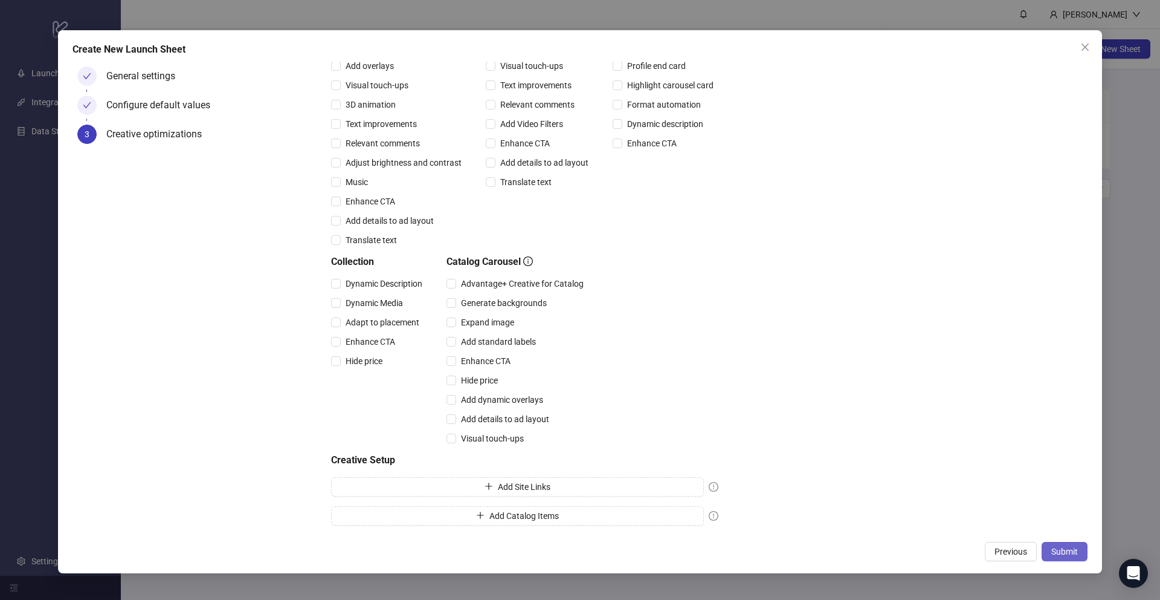
click at [1058, 550] on span "Submit" at bounding box center [1065, 551] width 27 height 10
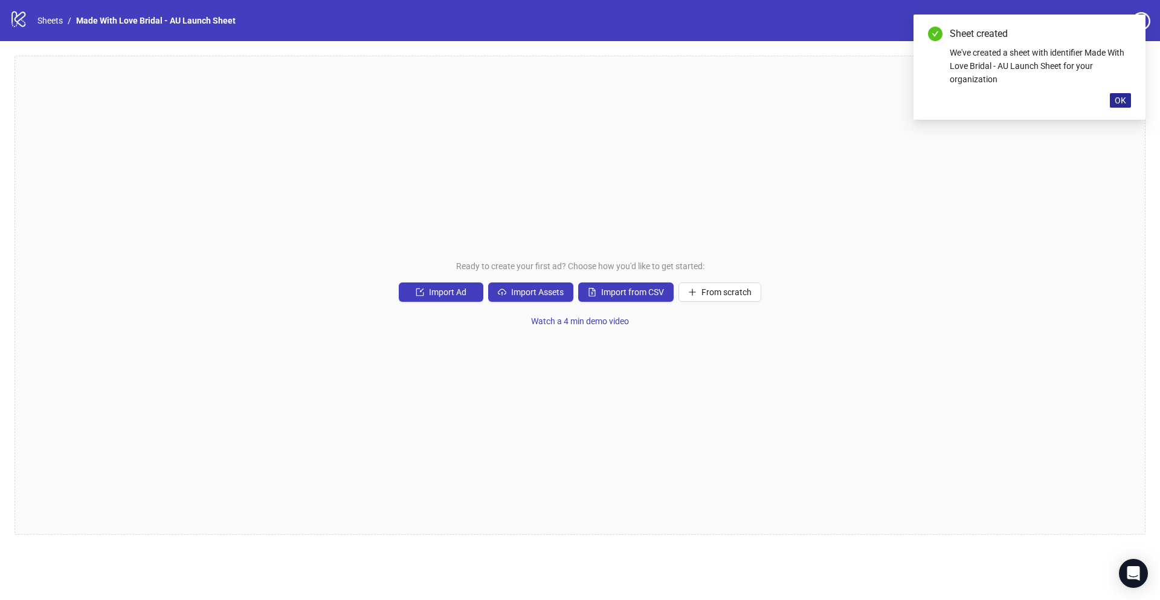
click at [1117, 102] on span "OK" at bounding box center [1120, 100] width 11 height 10
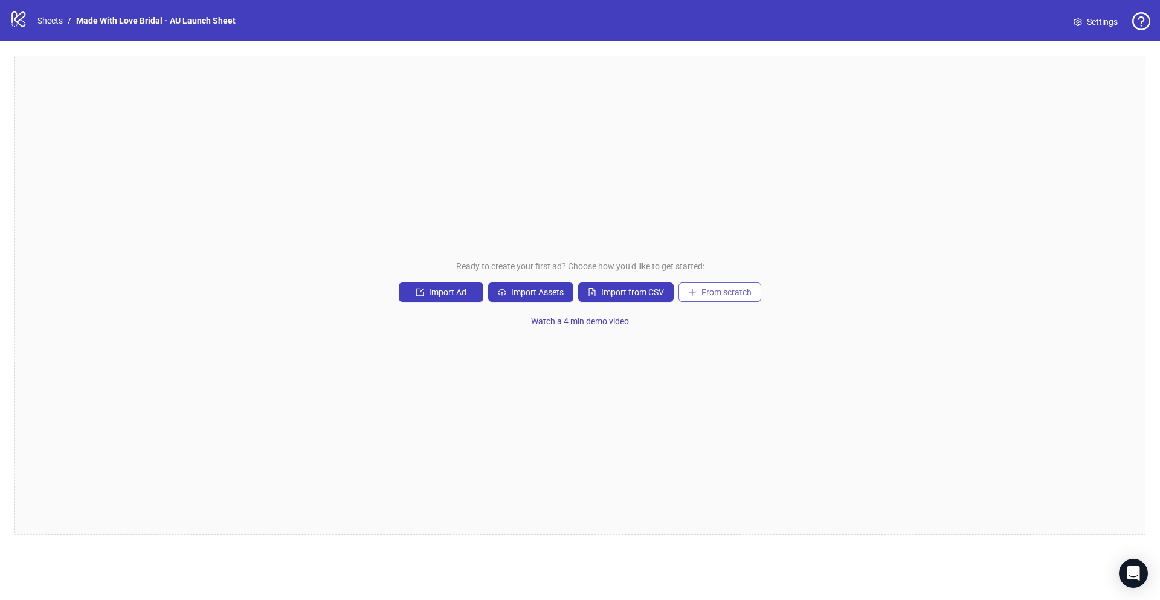
click at [718, 287] on span "From scratch" at bounding box center [727, 292] width 50 height 10
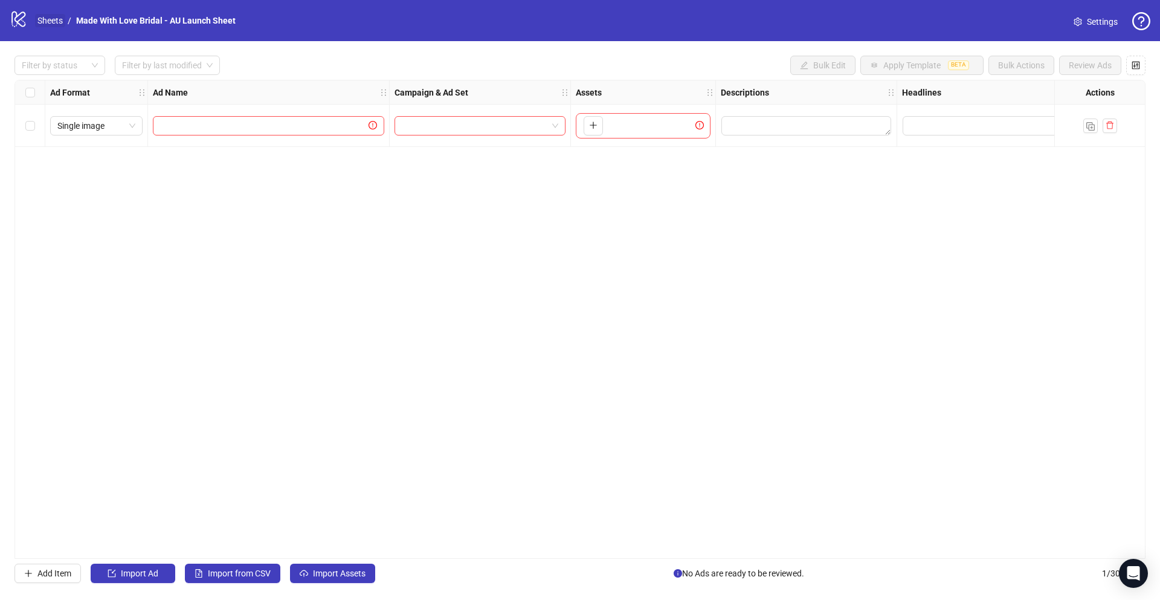
click at [53, 22] on link "Sheets" at bounding box center [50, 20] width 30 height 13
